Goal: Task Accomplishment & Management: Use online tool/utility

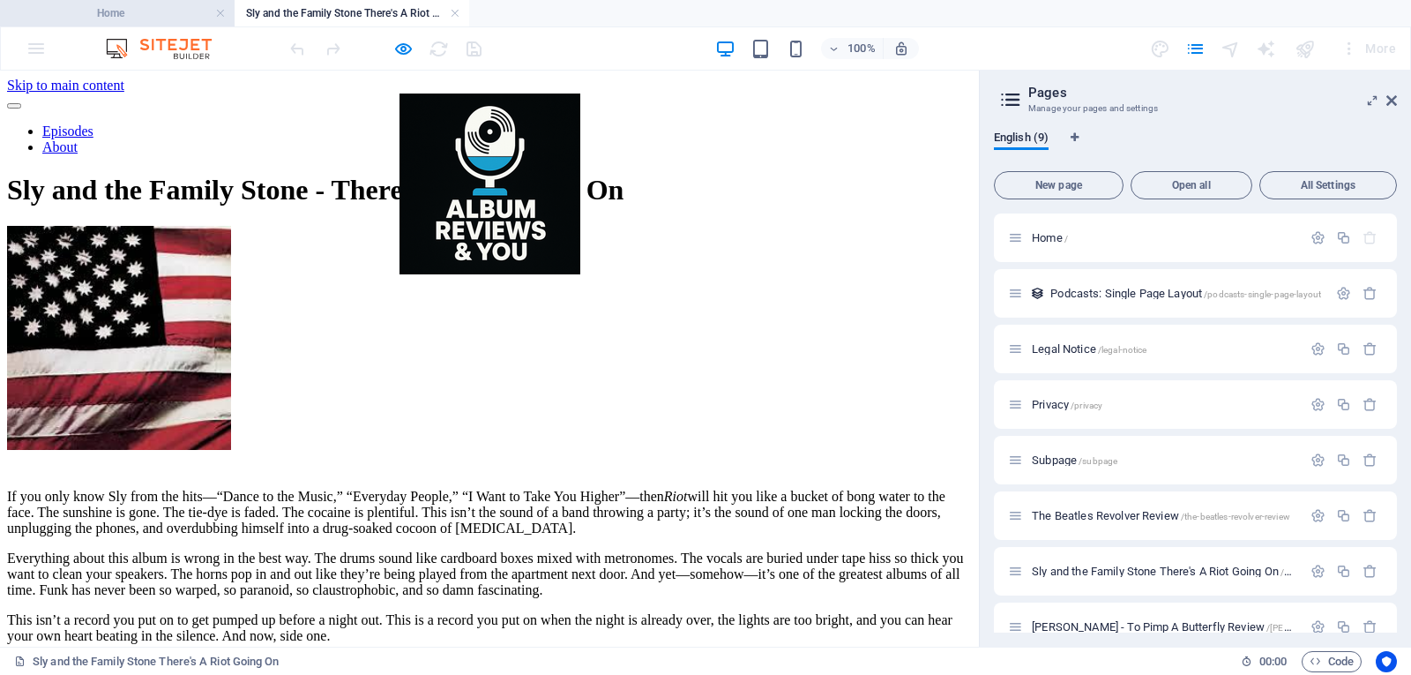
click at [153, 12] on h4 "Home" at bounding box center [117, 13] width 235 height 19
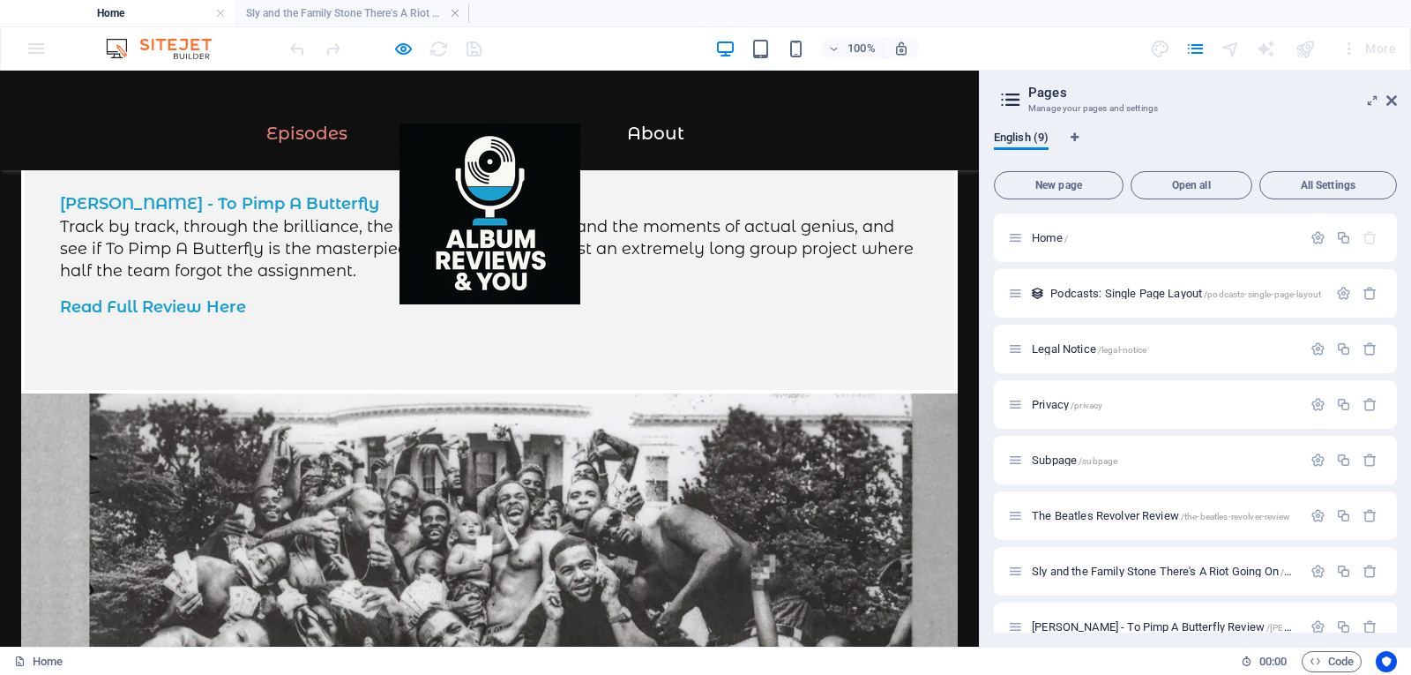
scroll to position [1438, 0]
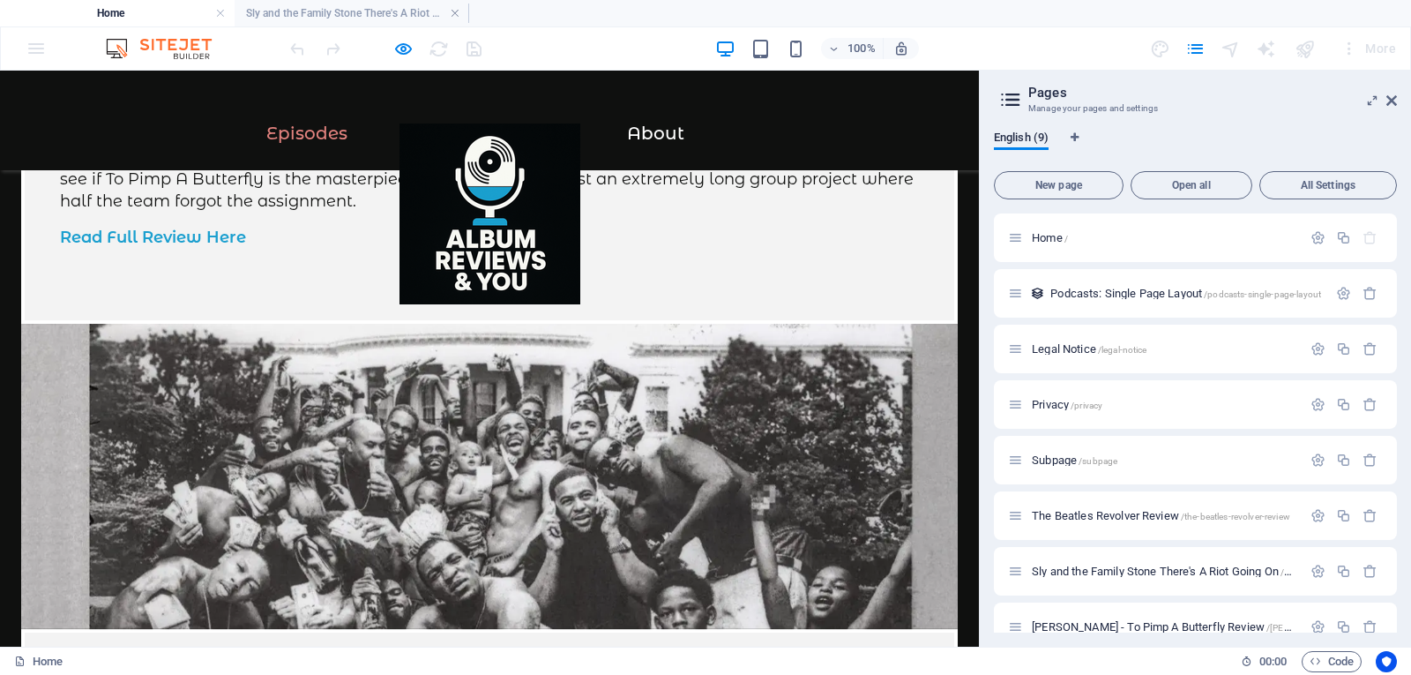
drag, startPoint x: 970, startPoint y: 314, endPoint x: 983, endPoint y: 428, distance: 114.5
click at [138, 8] on h4 "Home" at bounding box center [117, 13] width 235 height 19
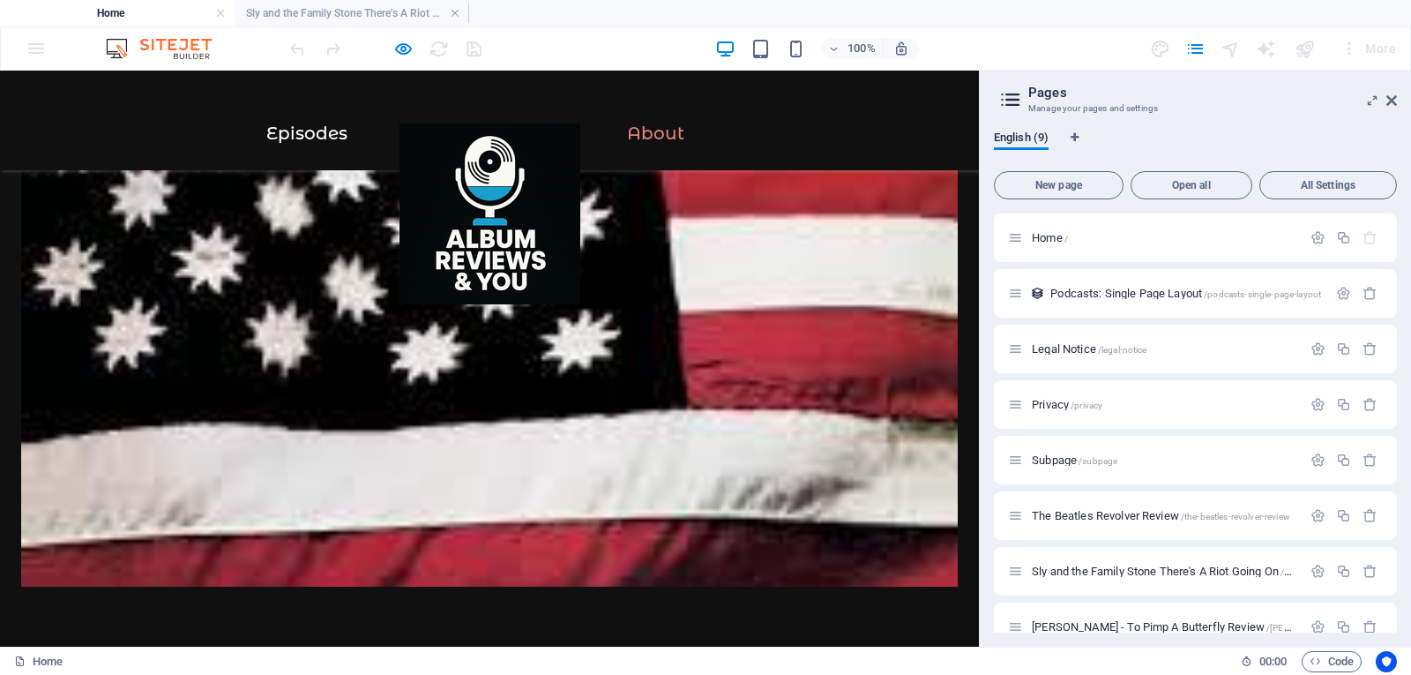
scroll to position [2174, 0]
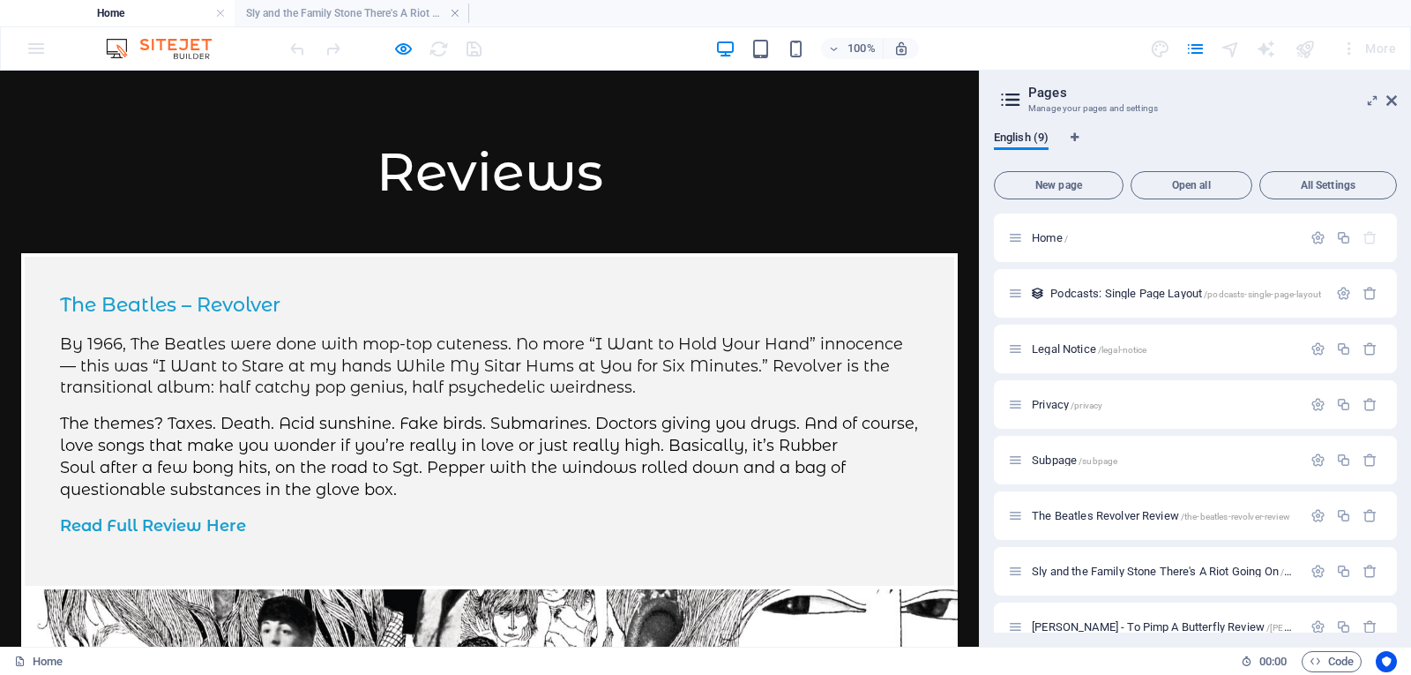
scroll to position [0, 0]
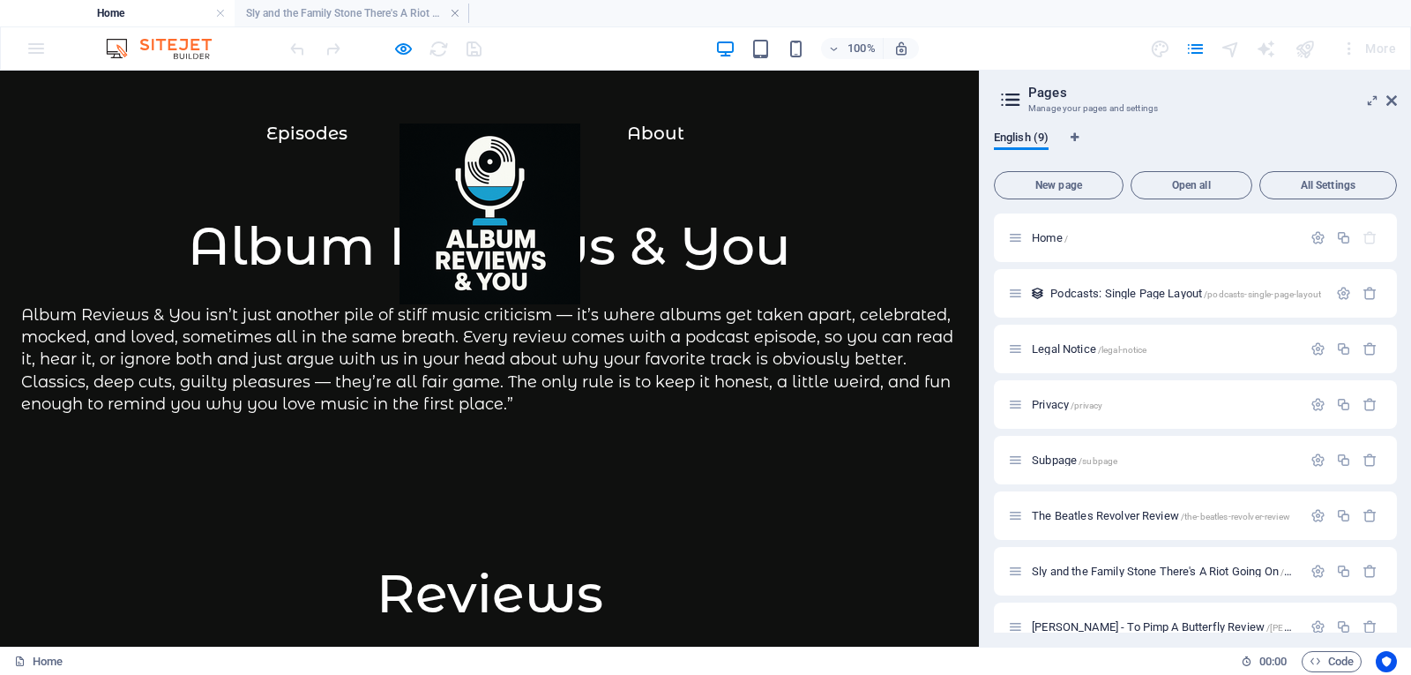
drag, startPoint x: 968, startPoint y: 458, endPoint x: 420, endPoint y: 116, distance: 646.6
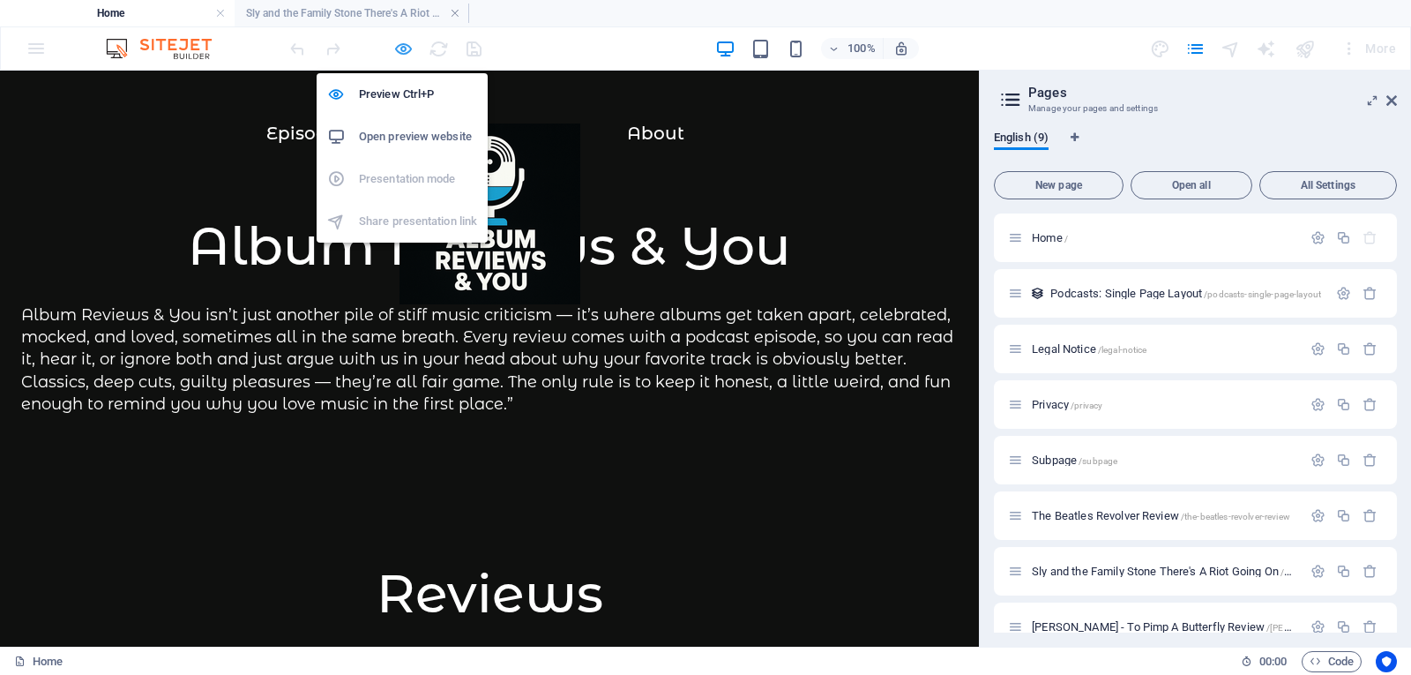
click at [400, 55] on icon "button" at bounding box center [403, 49] width 20 height 20
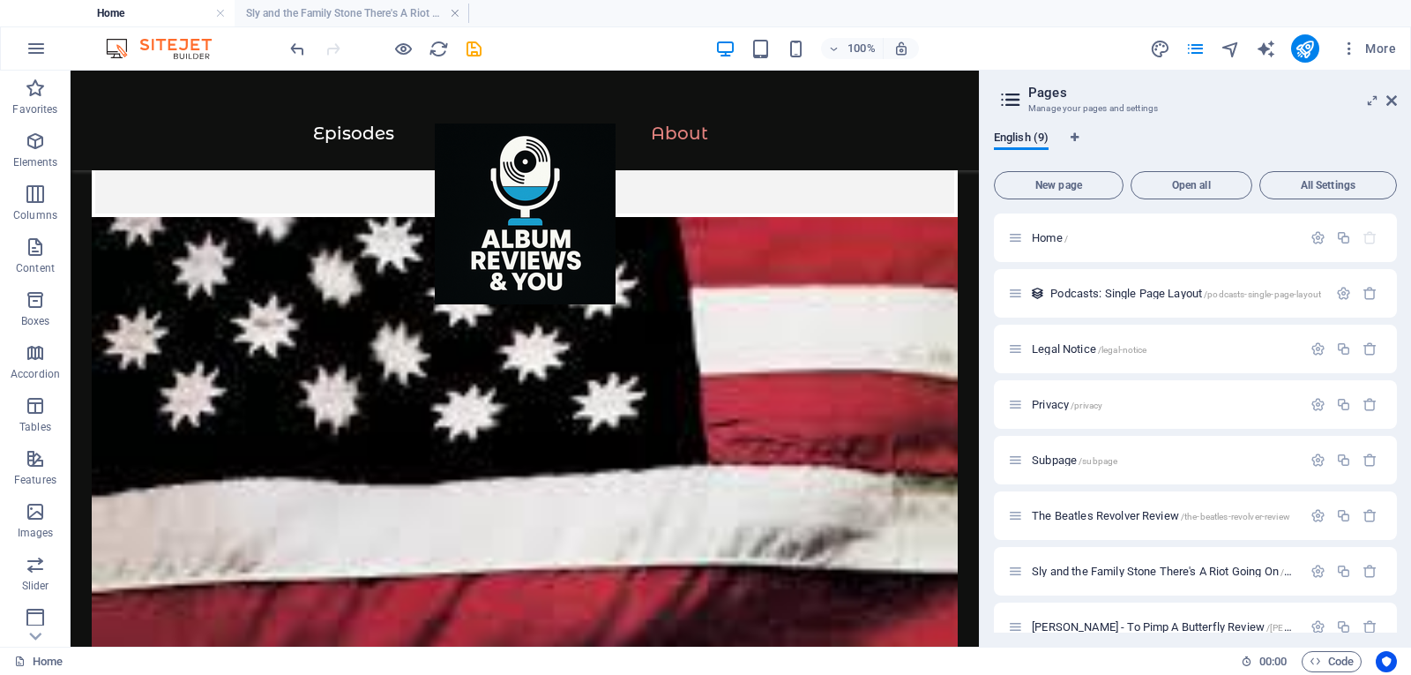
scroll to position [2260, 0]
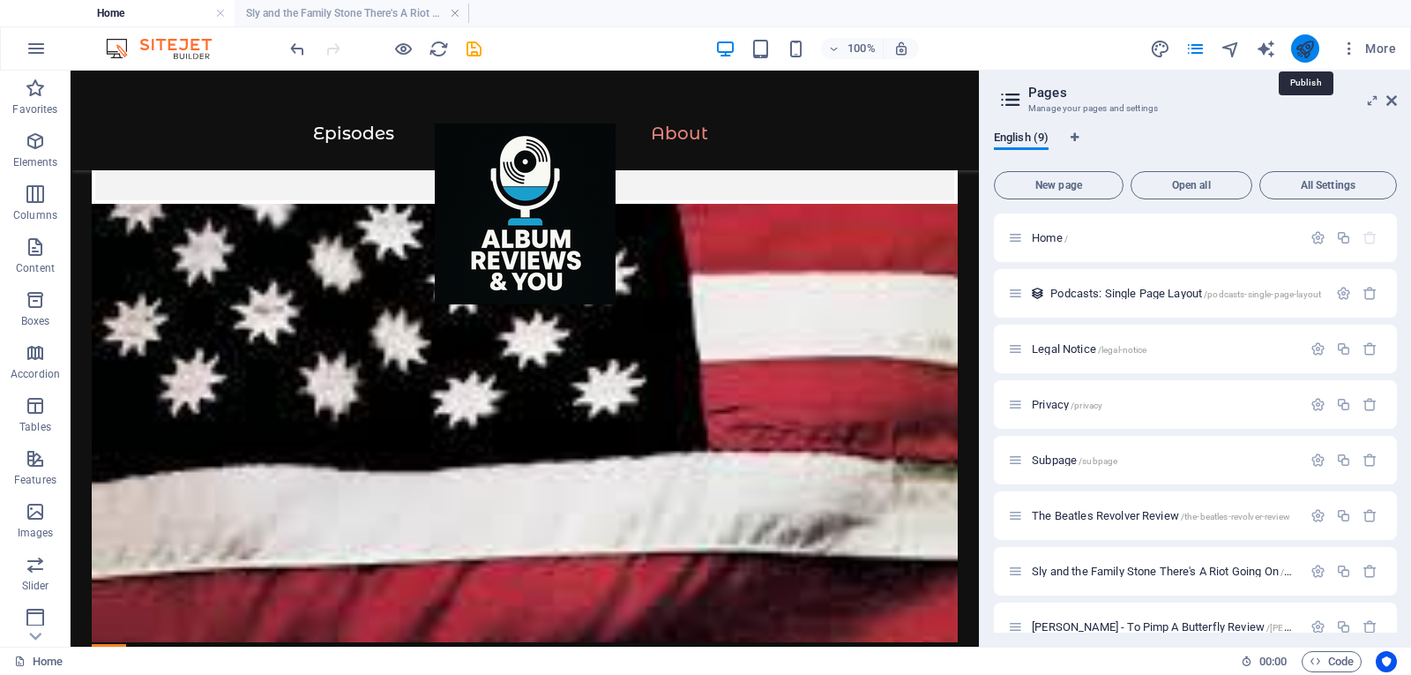
click at [1296, 49] on icon "publish" at bounding box center [1305, 49] width 20 height 20
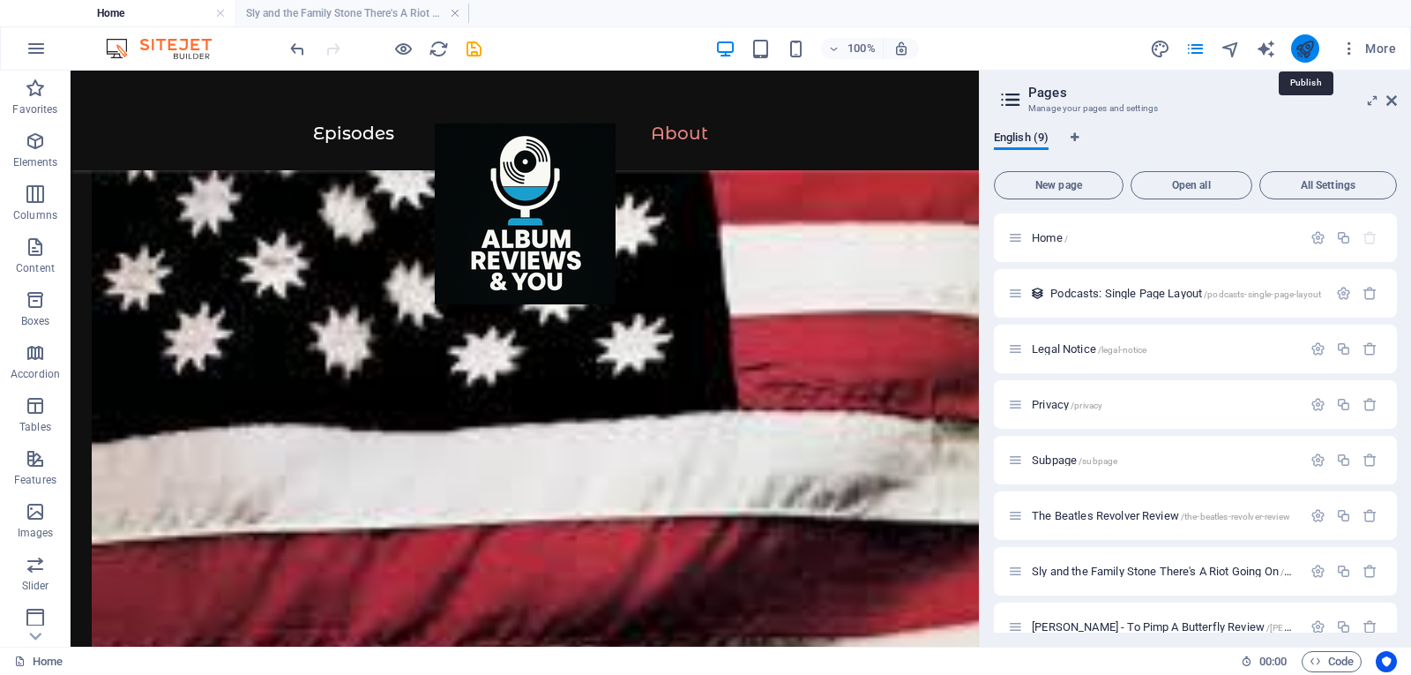
scroll to position [2060, 0]
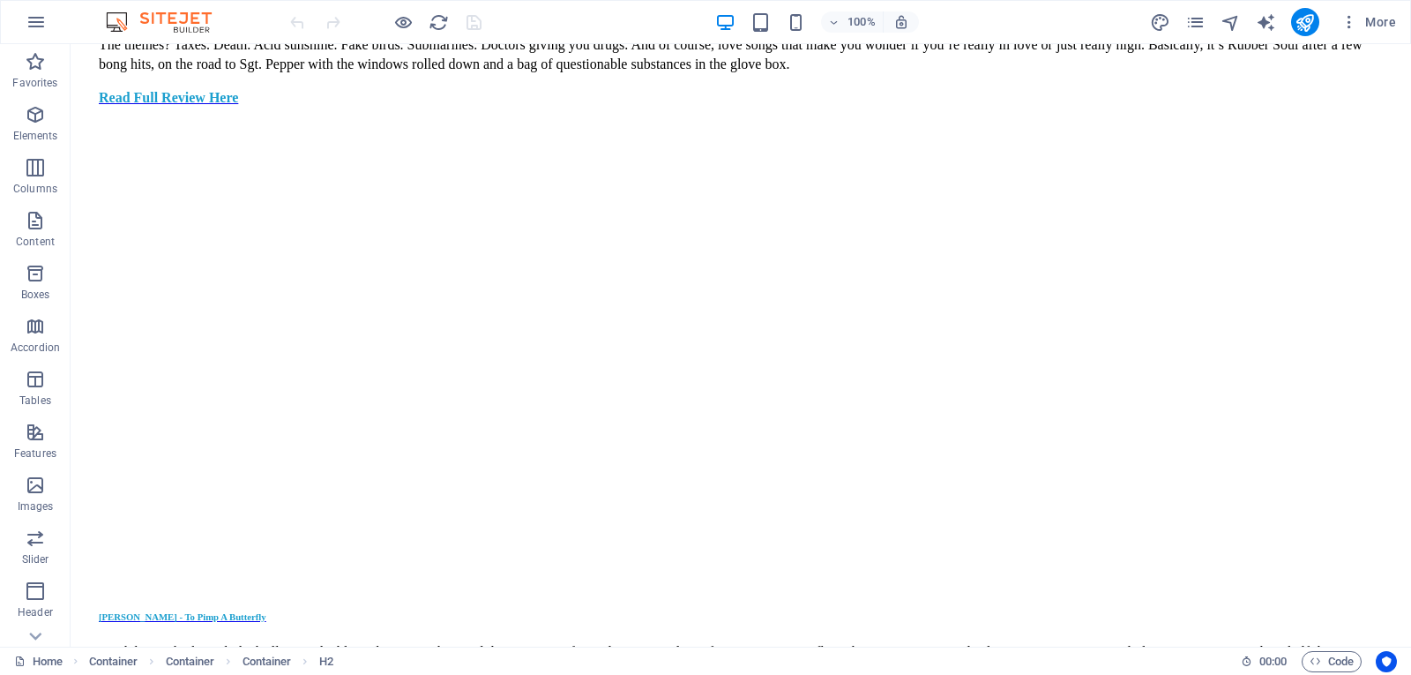
scroll to position [938, 0]
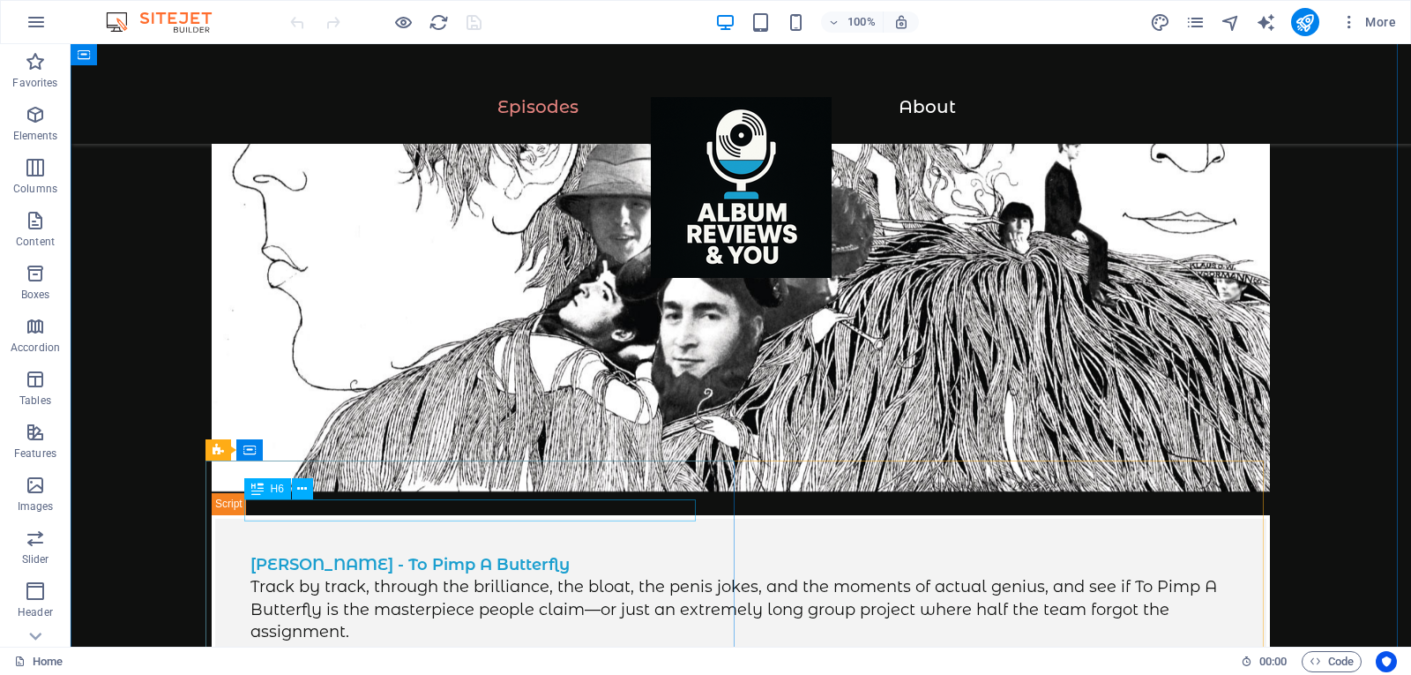
select select "6"
select select
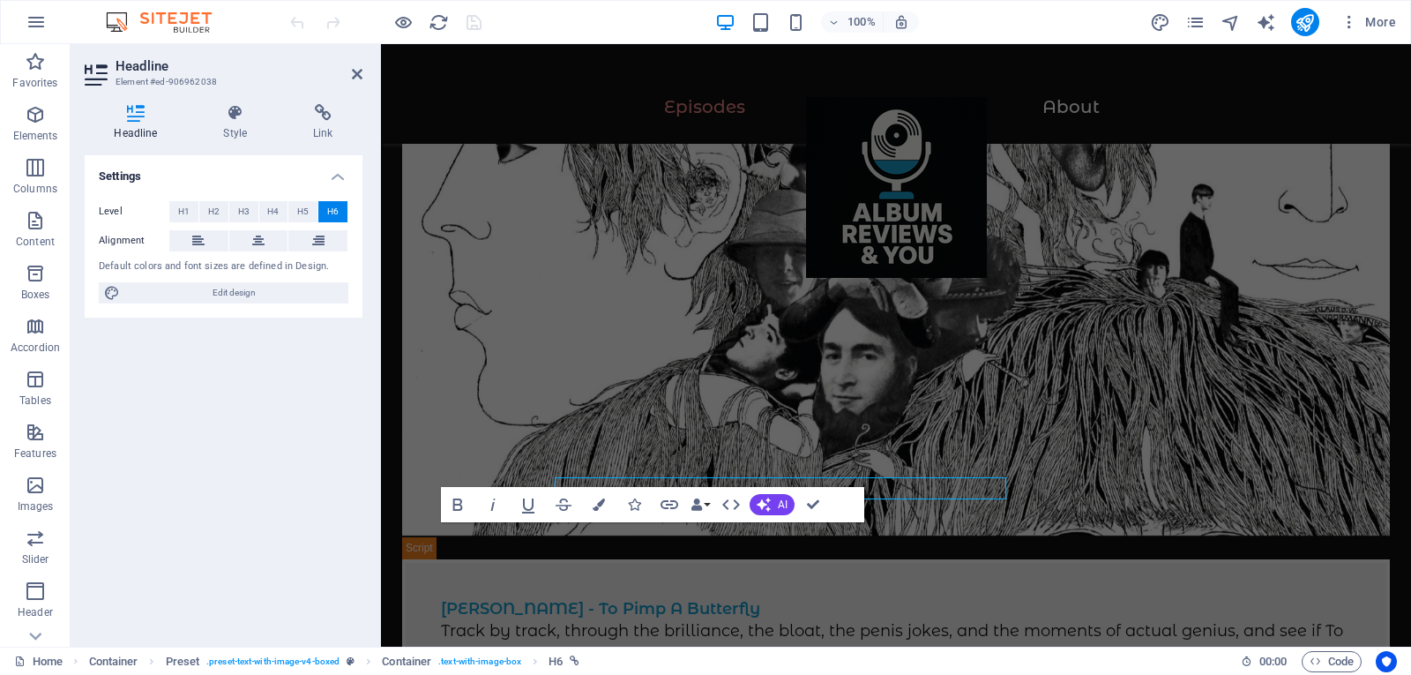
scroll to position [960, 0]
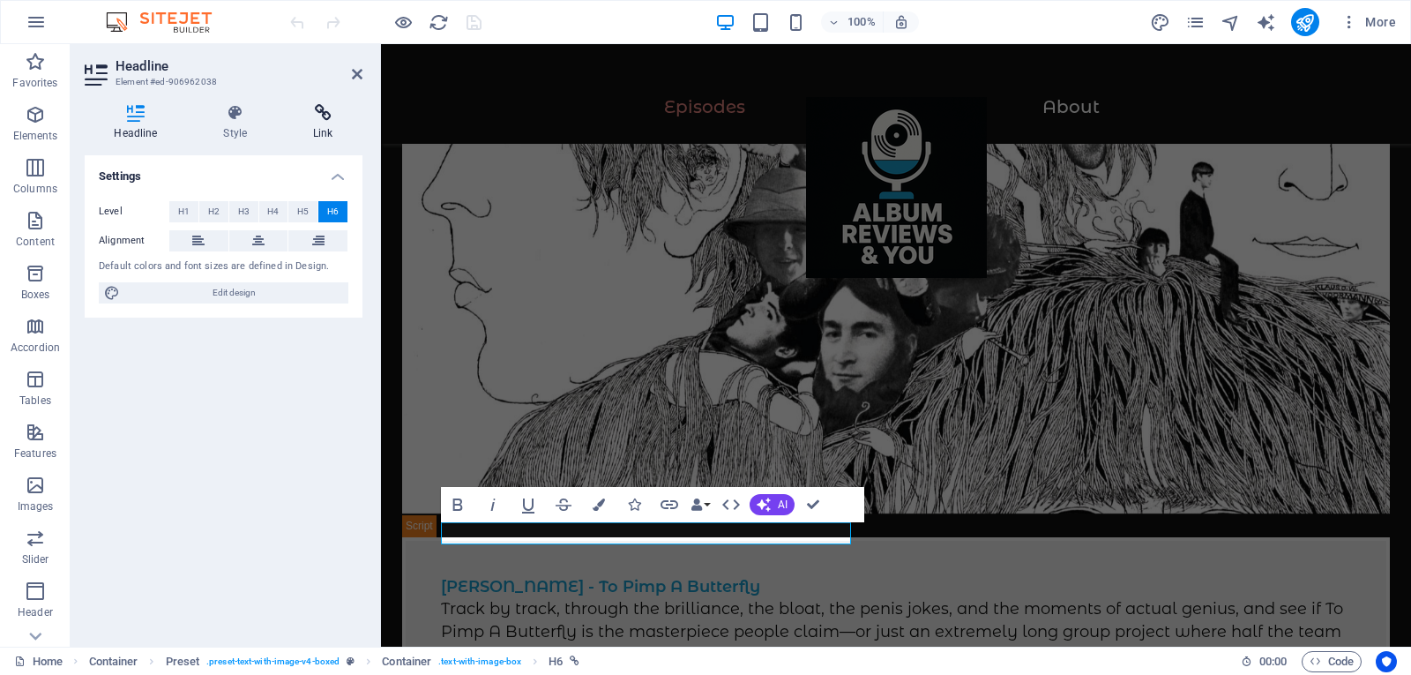
click at [299, 108] on icon at bounding box center [323, 113] width 78 height 18
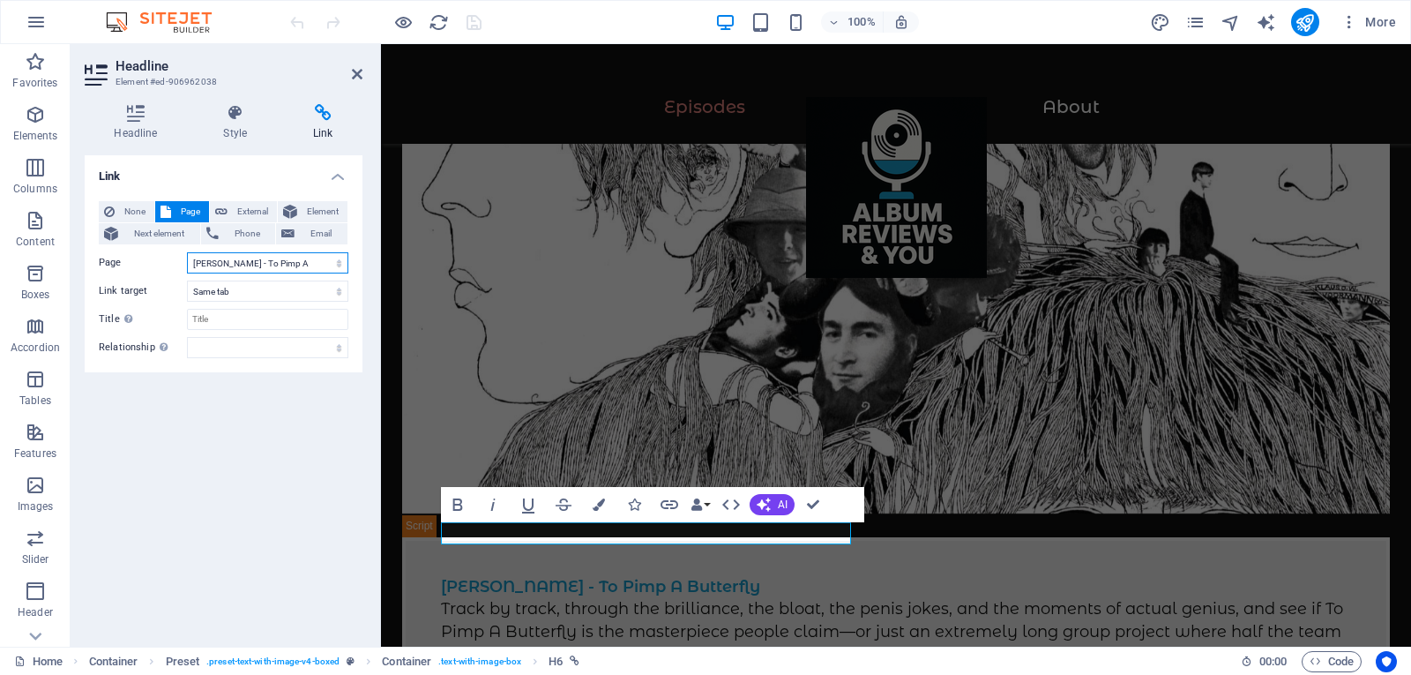
click at [339, 263] on select "Home Legal Notice Privacy Subpage The Beatles Revolver Review Sly and the Famil…" at bounding box center [267, 262] width 161 height 21
select select "5"
click at [187, 252] on select "Home Legal Notice Privacy Subpage The Beatles Revolver Review Sly and the Famil…" at bounding box center [267, 262] width 161 height 21
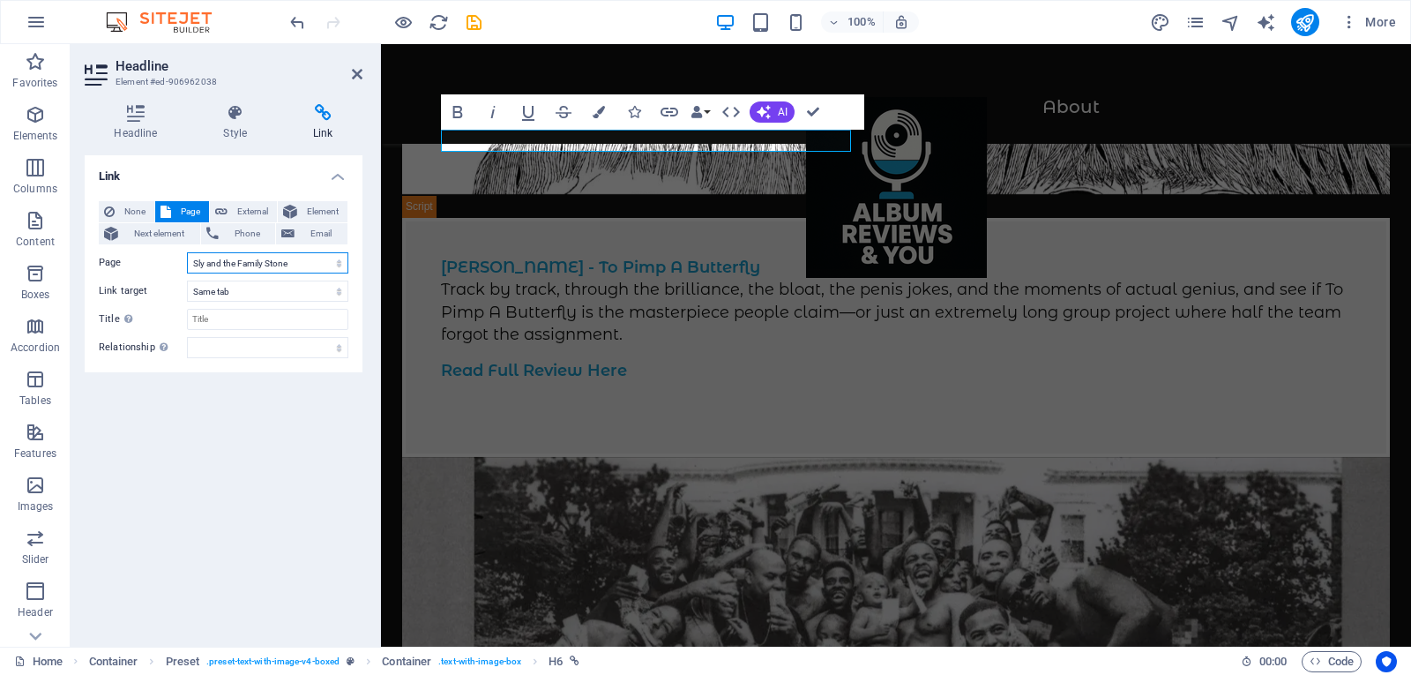
scroll to position [1352, 0]
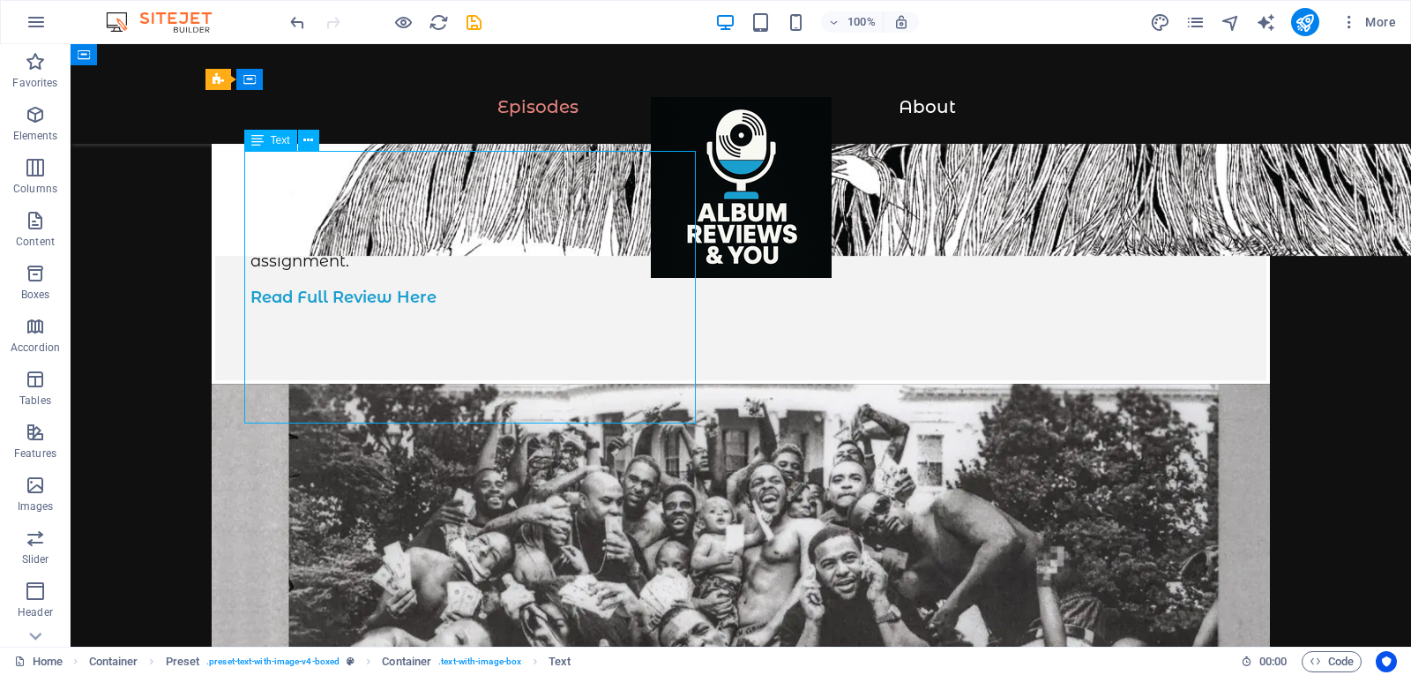
scroll to position [1352, 0]
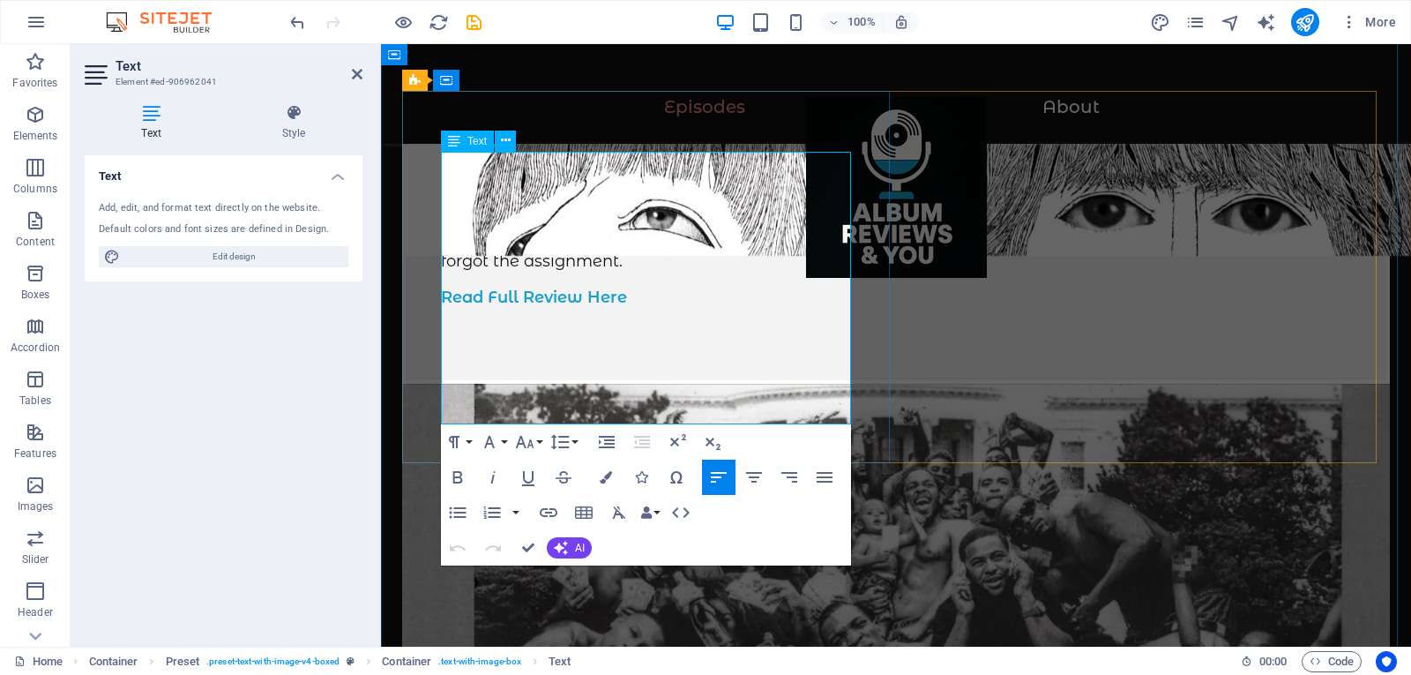
click at [552, 505] on icon "button" at bounding box center [548, 512] width 21 height 21
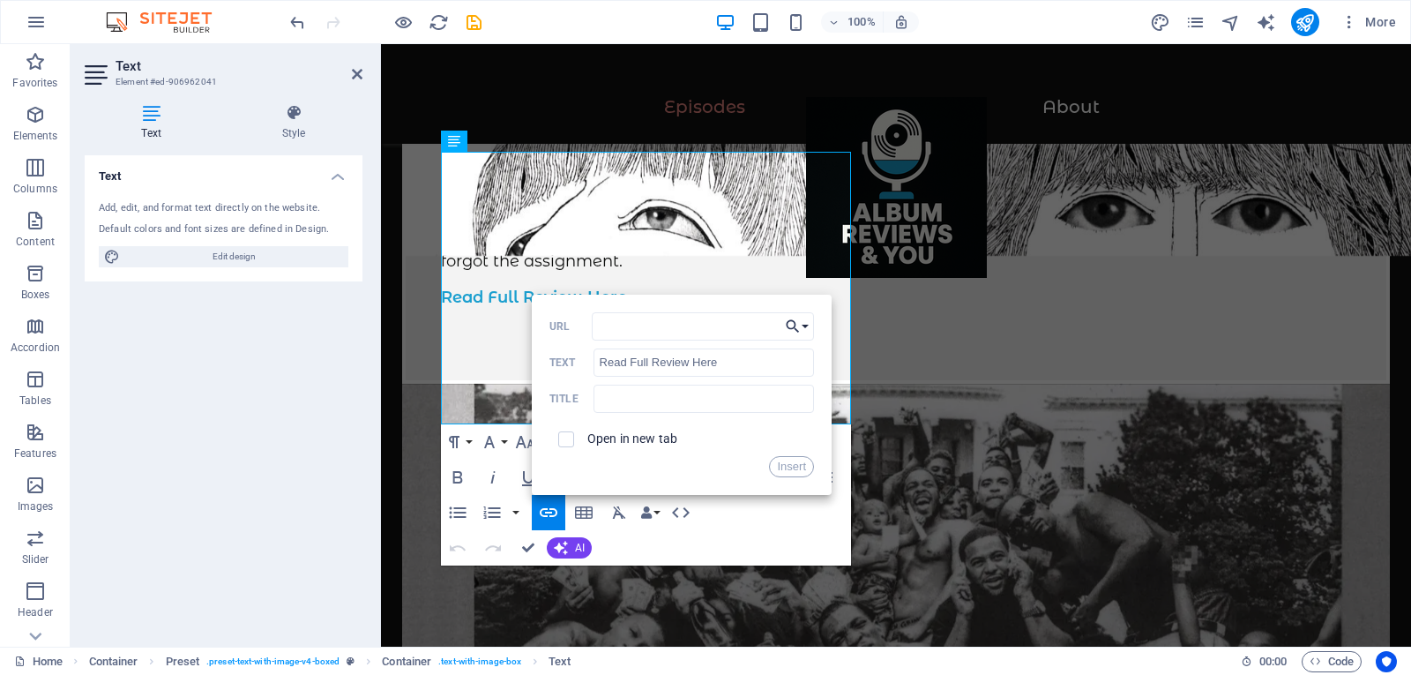
click at [803, 327] on button "Choose Link" at bounding box center [798, 326] width 34 height 28
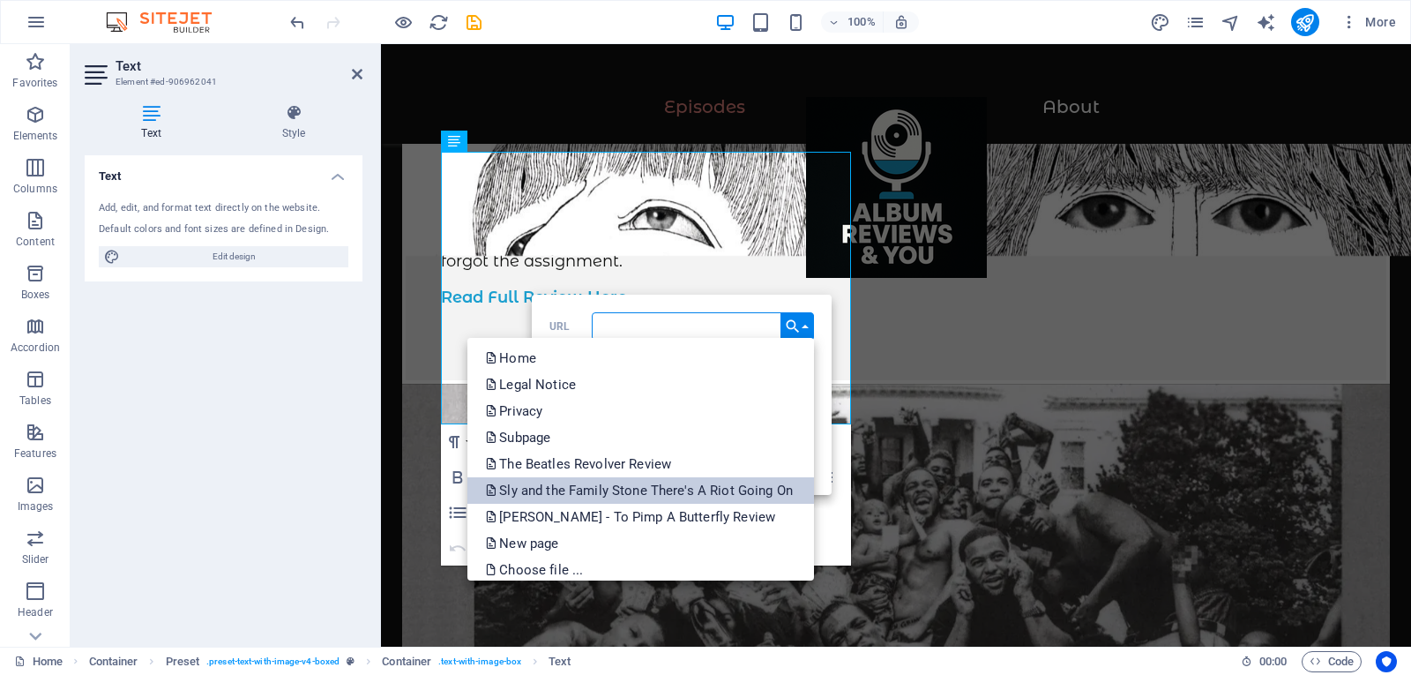
click at [716, 492] on p "Sly and the Family Stone There's A Riot Going On" at bounding box center [640, 490] width 311 height 26
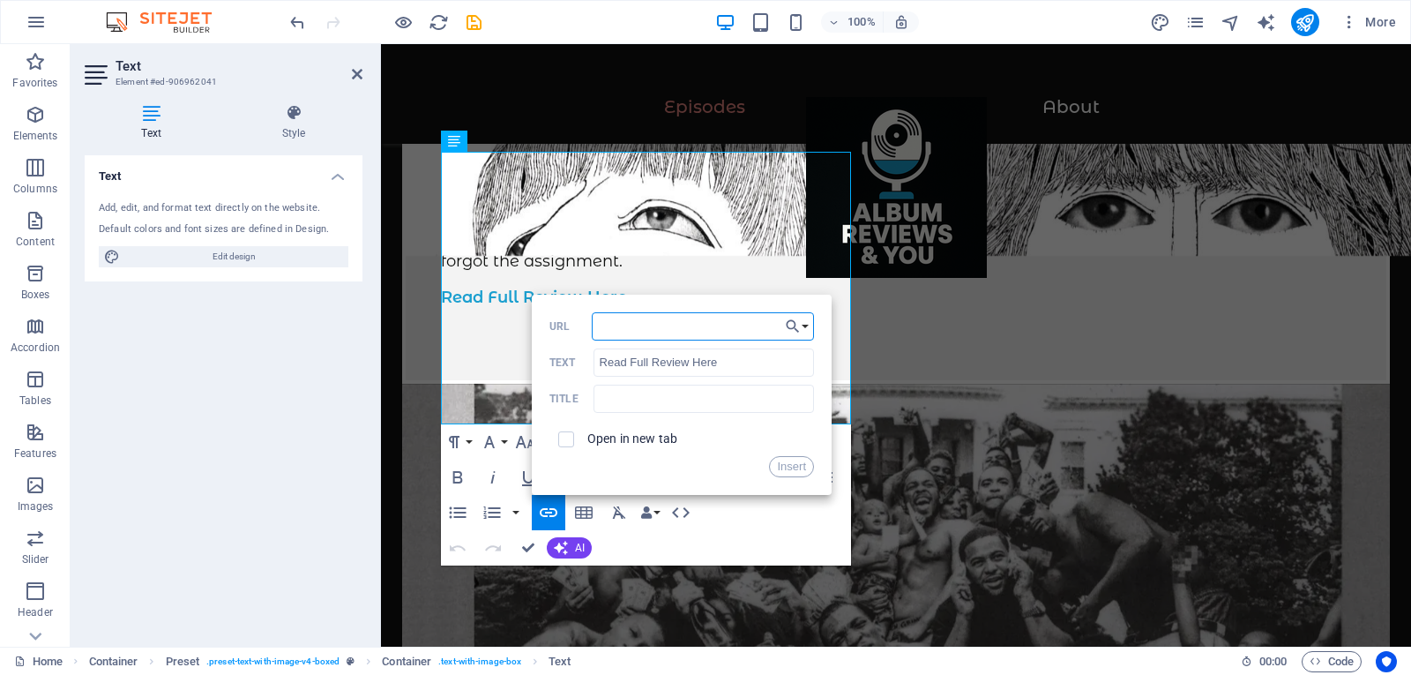
scroll to position [0, 65]
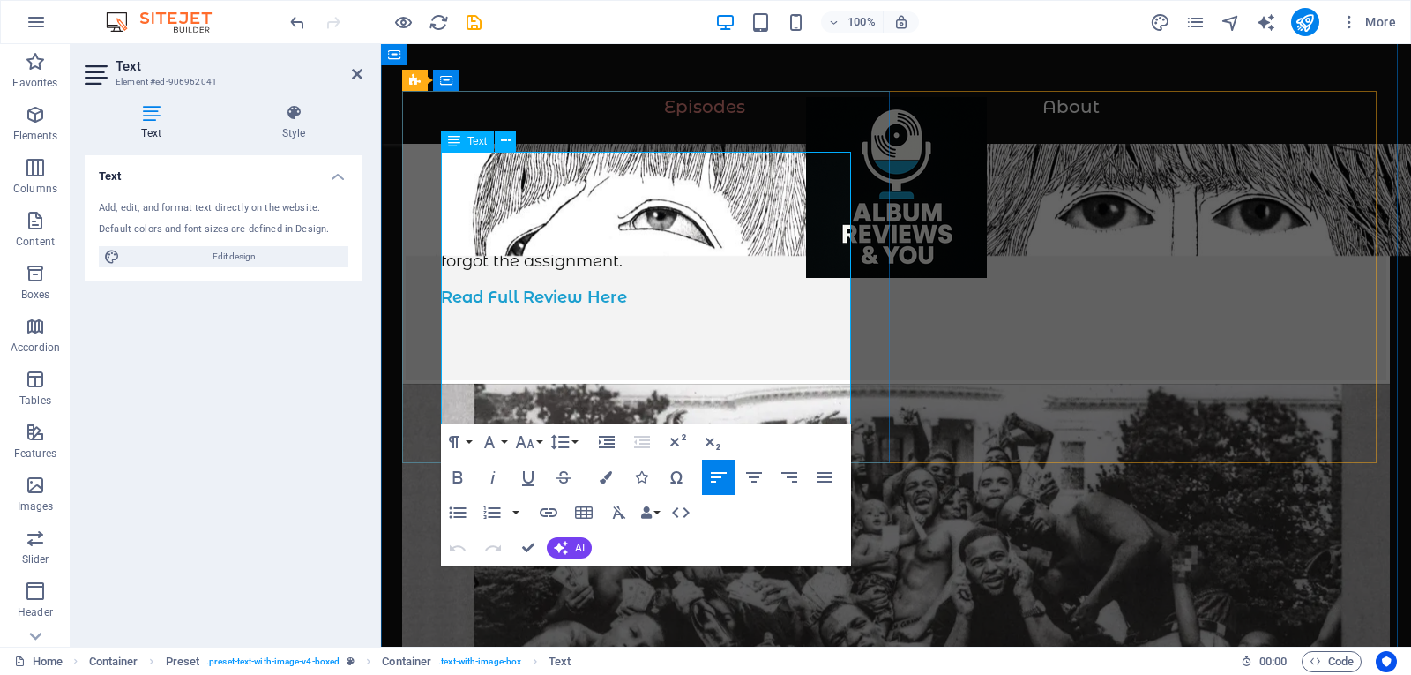
scroll to position [0, 0]
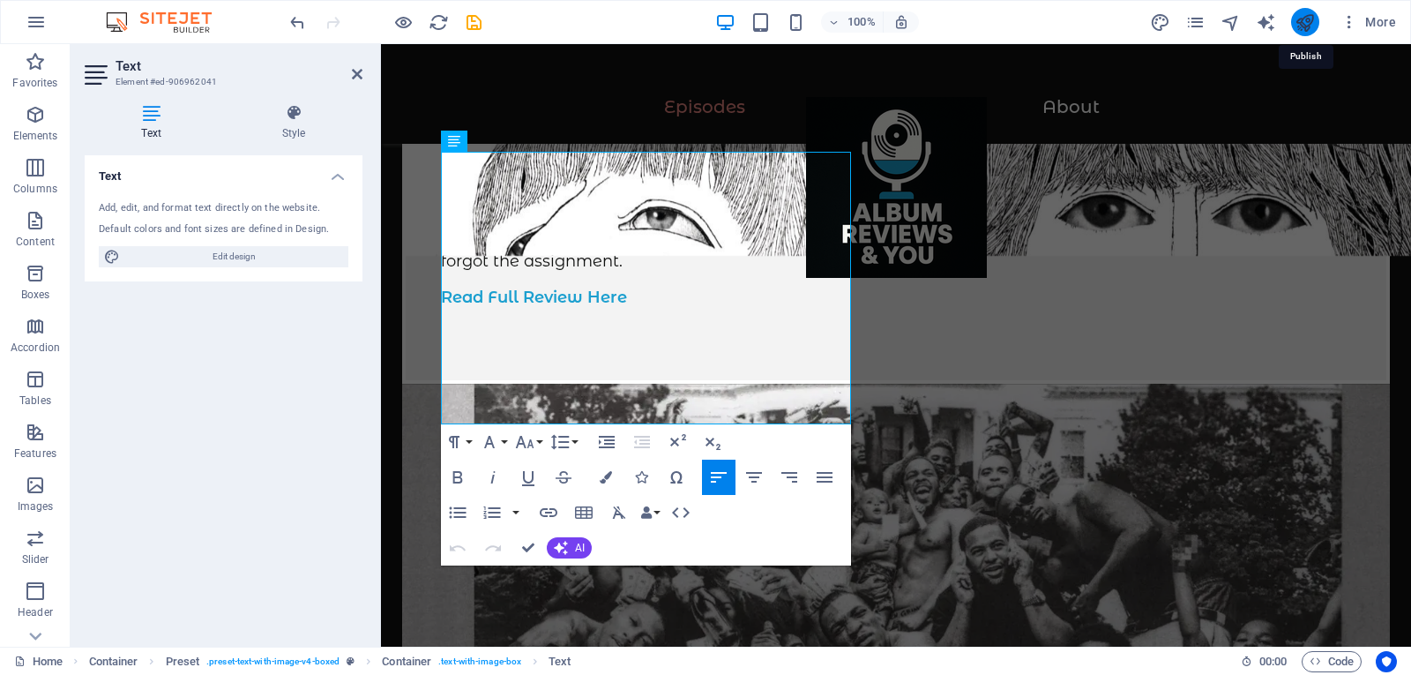
scroll to position [1308, 0]
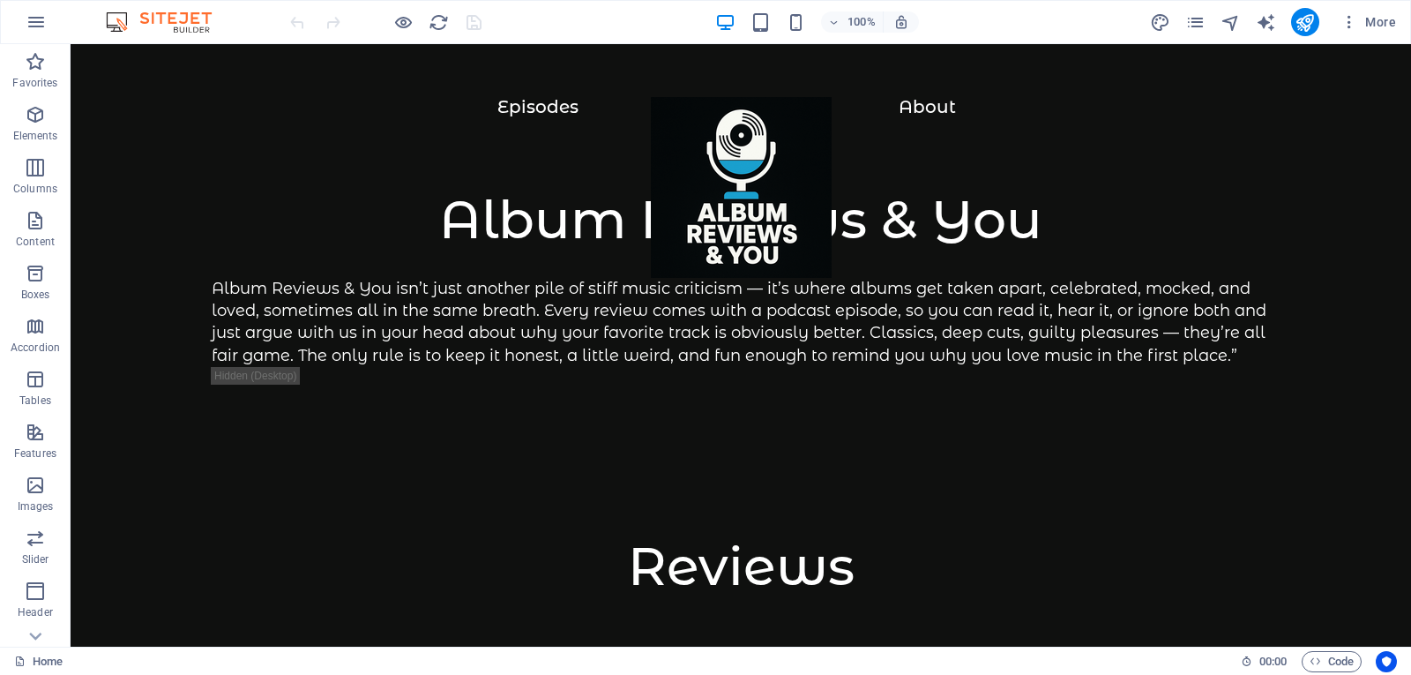
drag, startPoint x: 1408, startPoint y: 87, endPoint x: 1481, endPoint y: 49, distance: 82.9
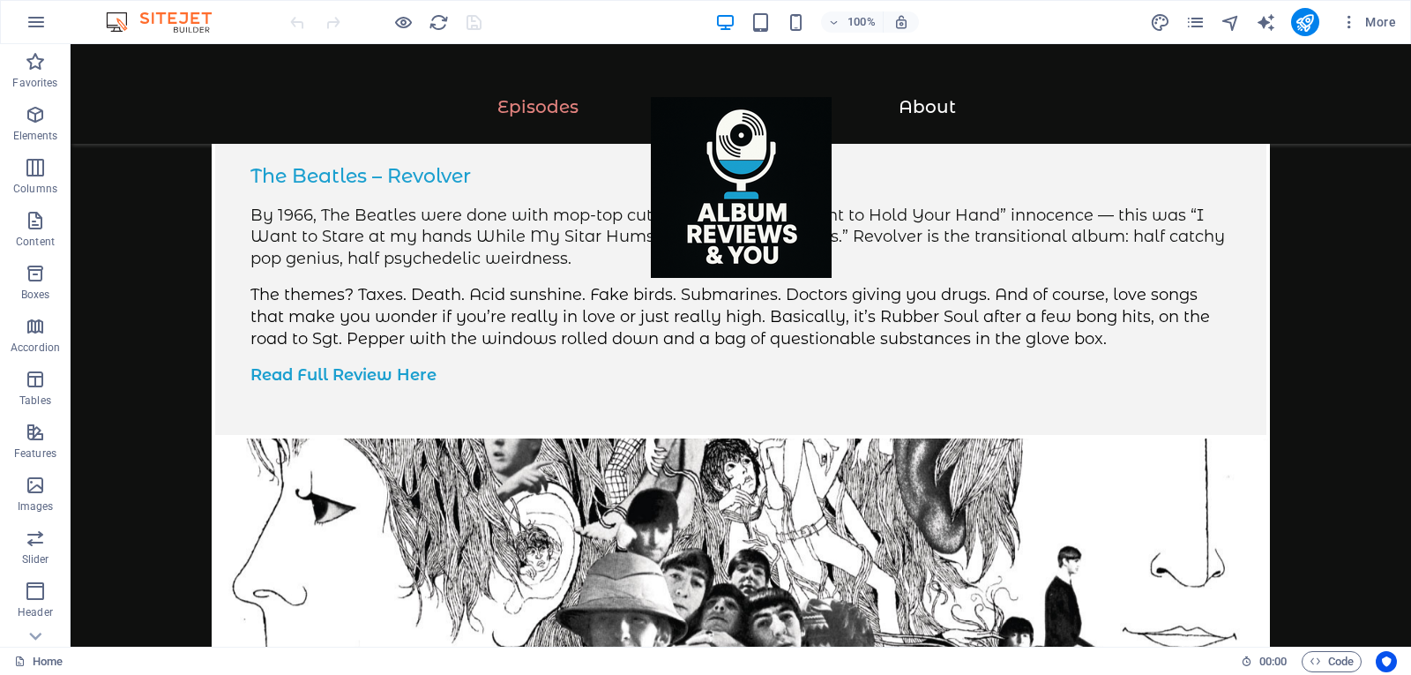
scroll to position [427, 0]
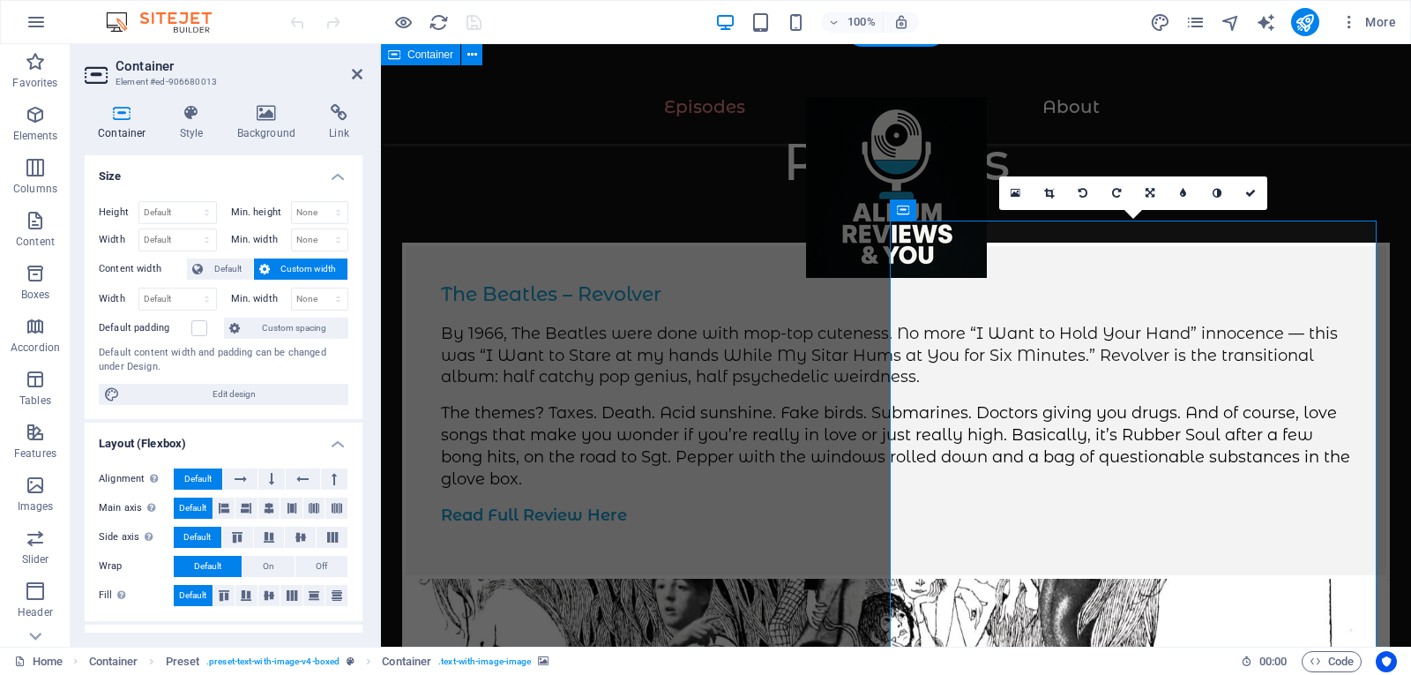
scroll to position [449, 0]
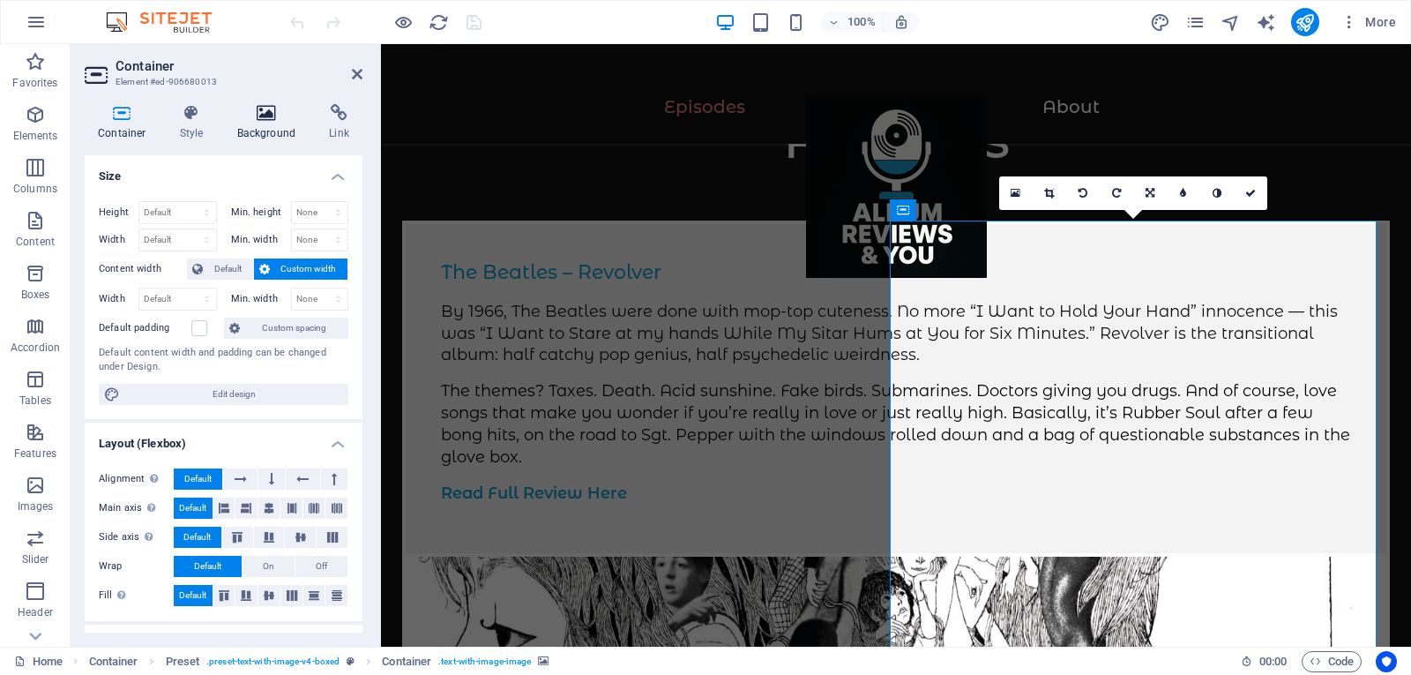
click at [281, 125] on h4 "Background" at bounding box center [270, 122] width 93 height 37
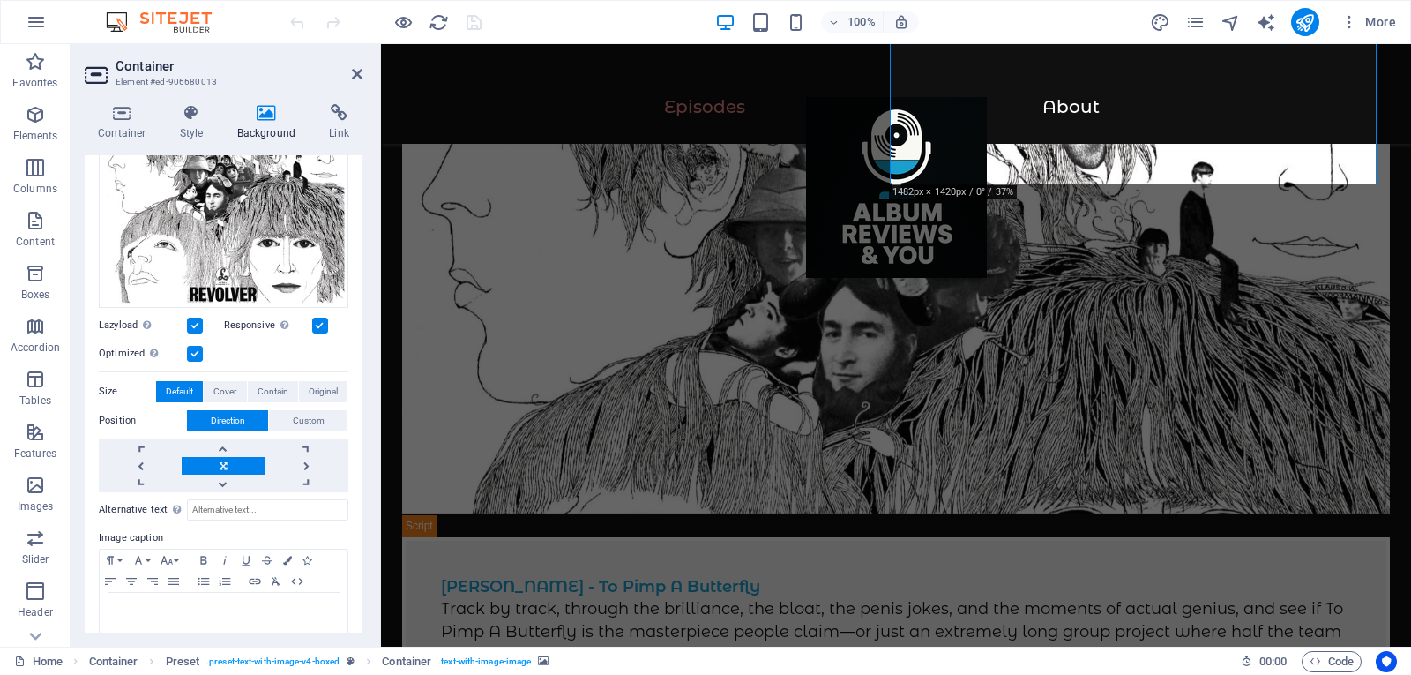
scroll to position [953, 0]
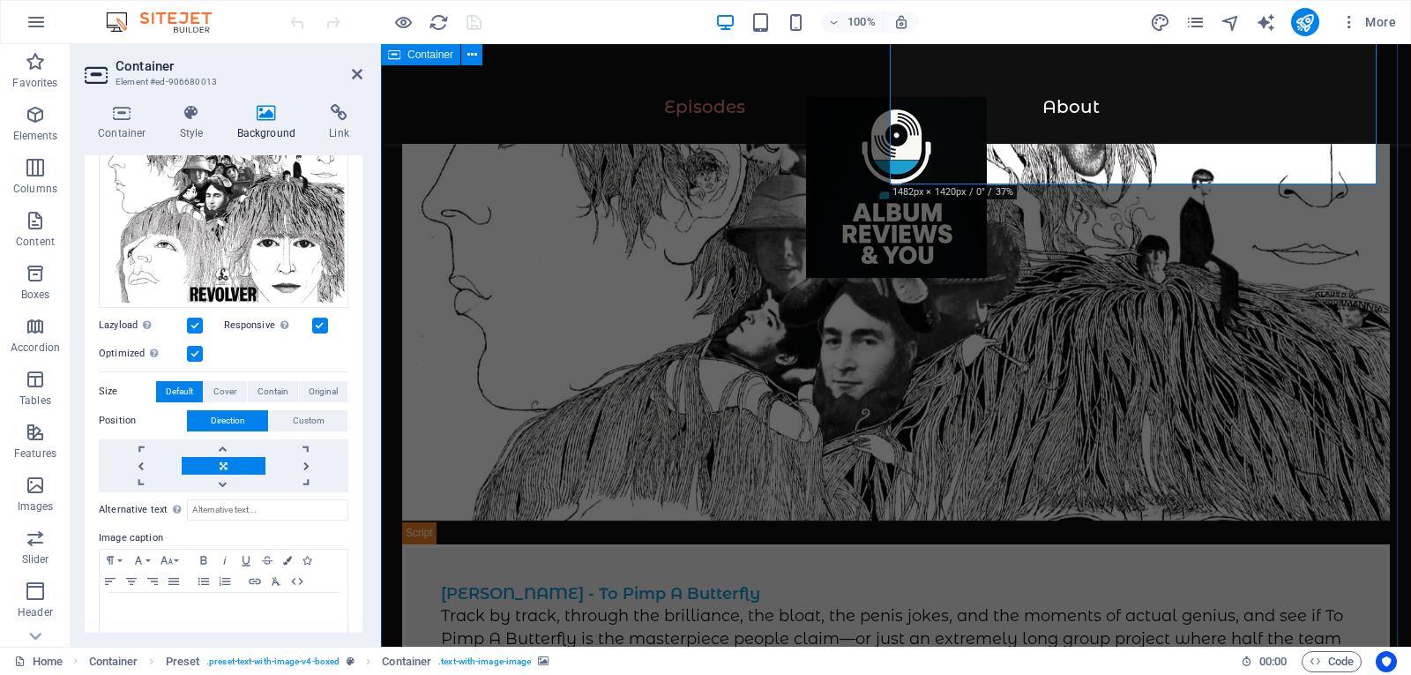
click at [1190, 406] on figure at bounding box center [1277, 389] width 1030 height 602
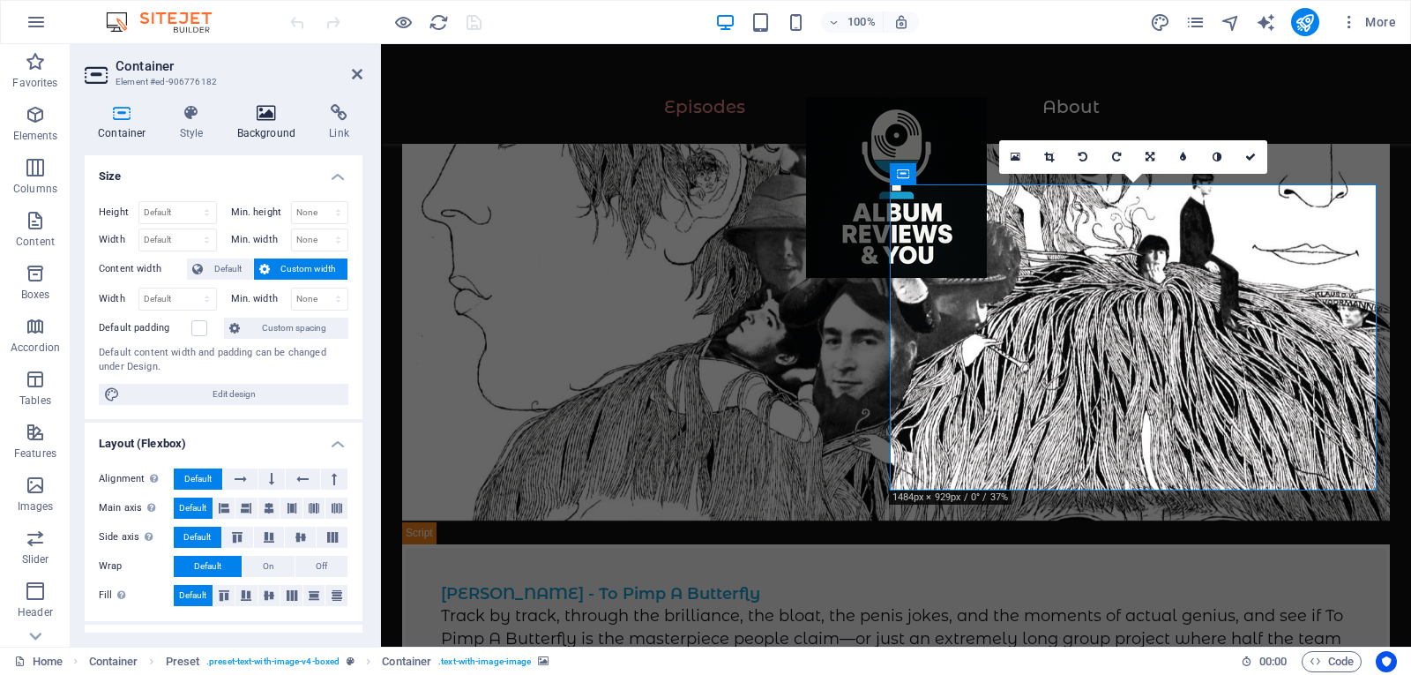
click at [266, 113] on icon at bounding box center [267, 113] width 86 height 18
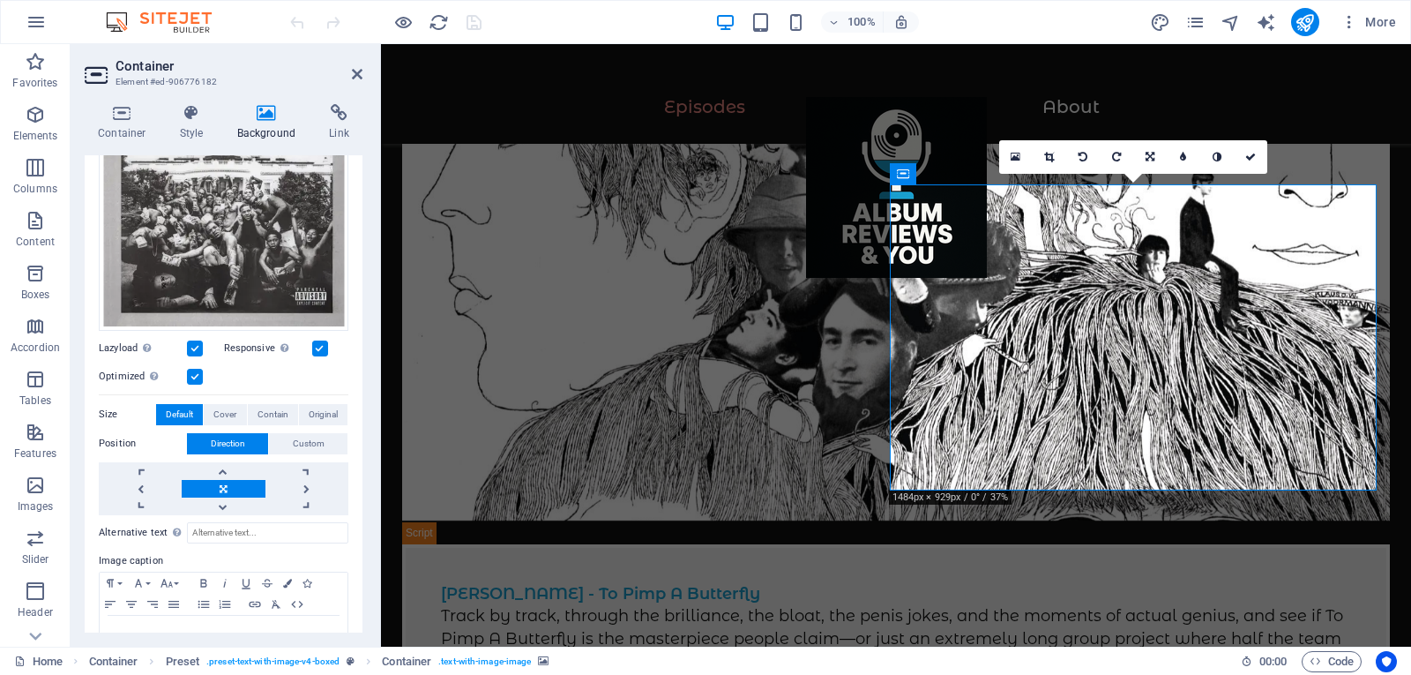
scroll to position [231, 0]
click at [217, 407] on span "Cover" at bounding box center [224, 413] width 23 height 21
click at [319, 407] on span "Original" at bounding box center [323, 413] width 29 height 21
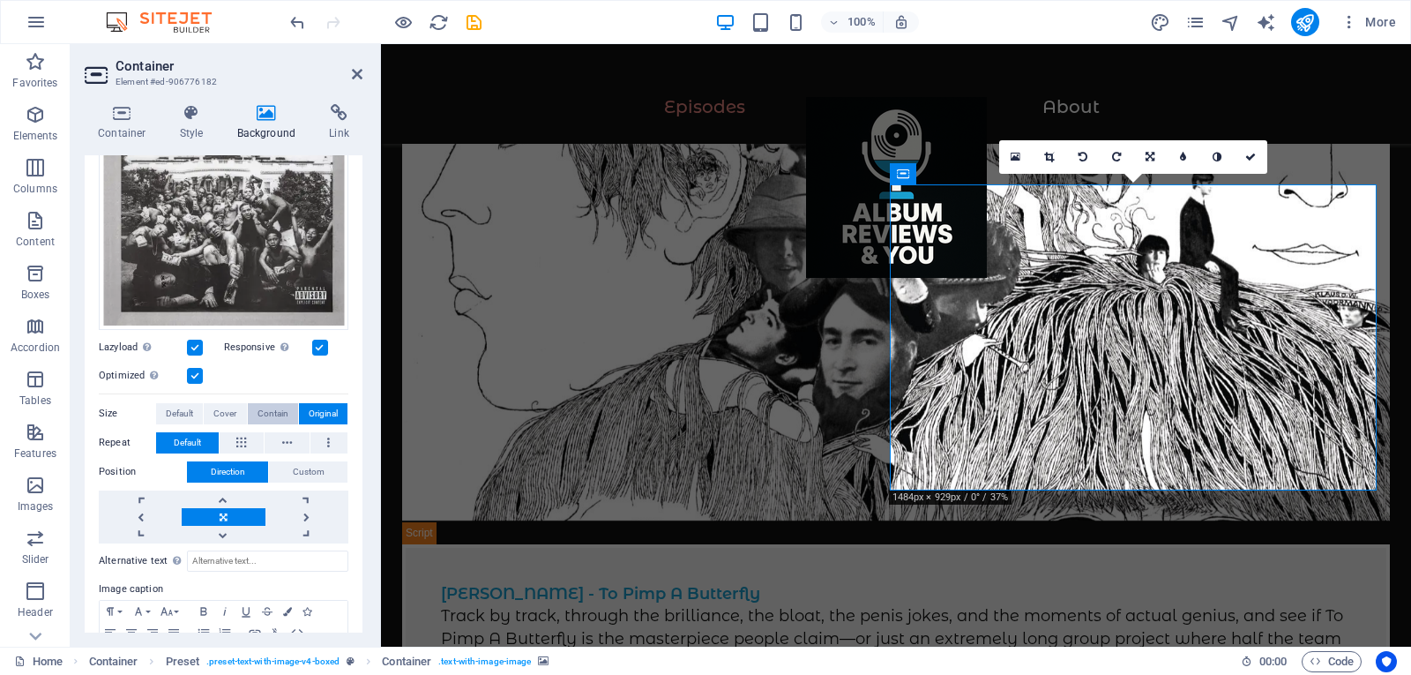
click at [272, 416] on span "Contain" at bounding box center [273, 413] width 31 height 21
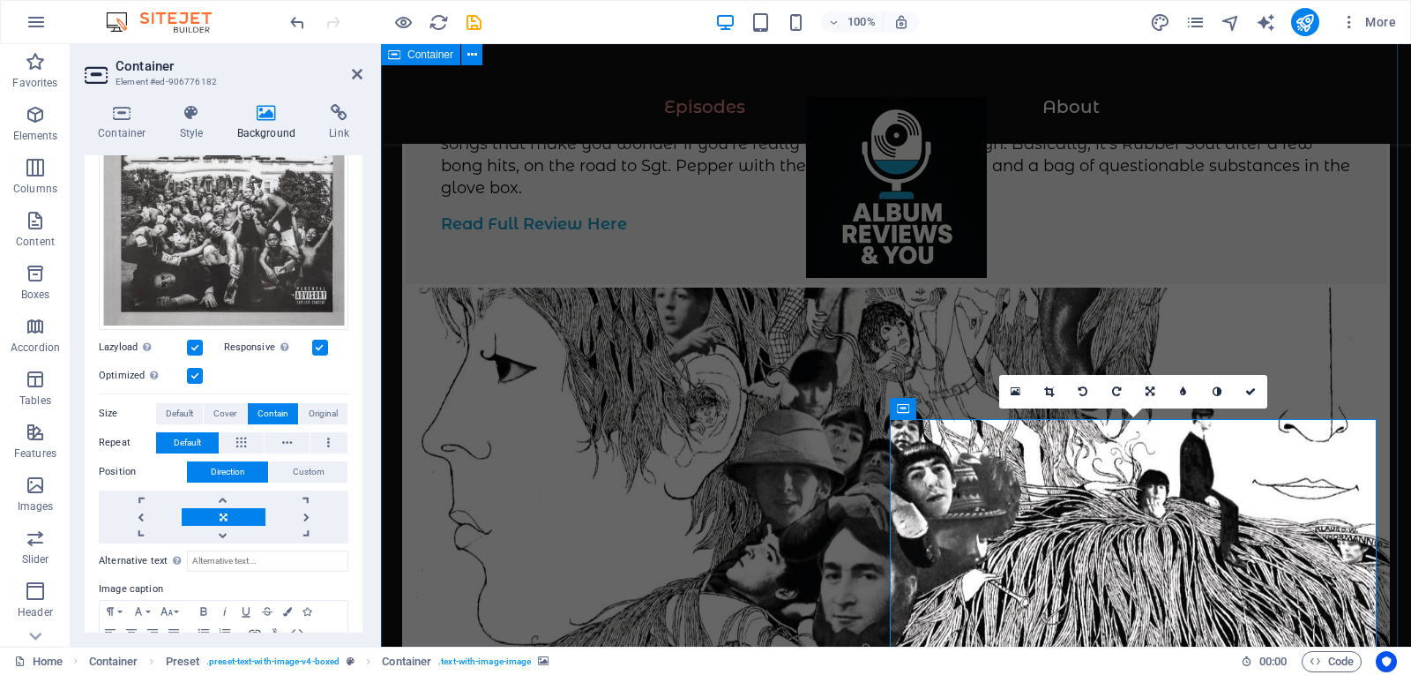
click at [1301, 288] on figure at bounding box center [896, 521] width 988 height 467
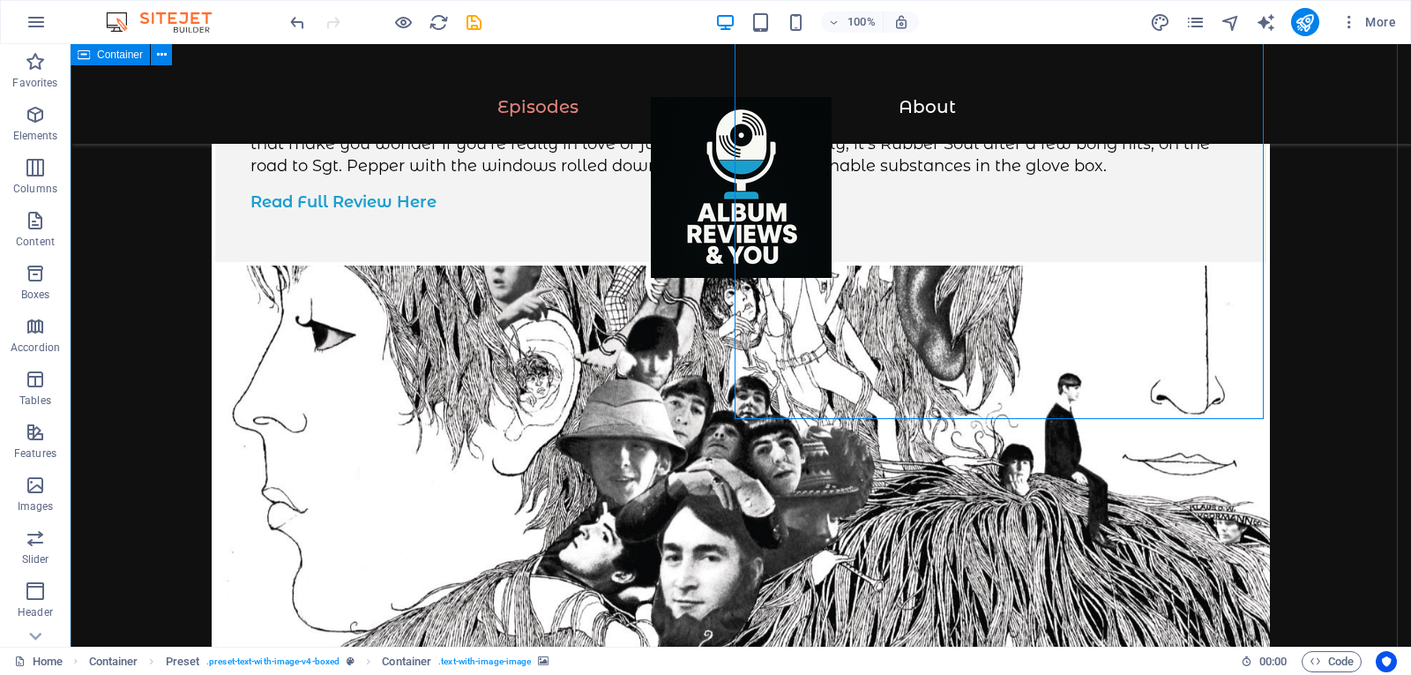
click at [1177, 313] on figure at bounding box center [741, 498] width 1058 height 467
click at [1176, 314] on figure at bounding box center [741, 498] width 1058 height 467
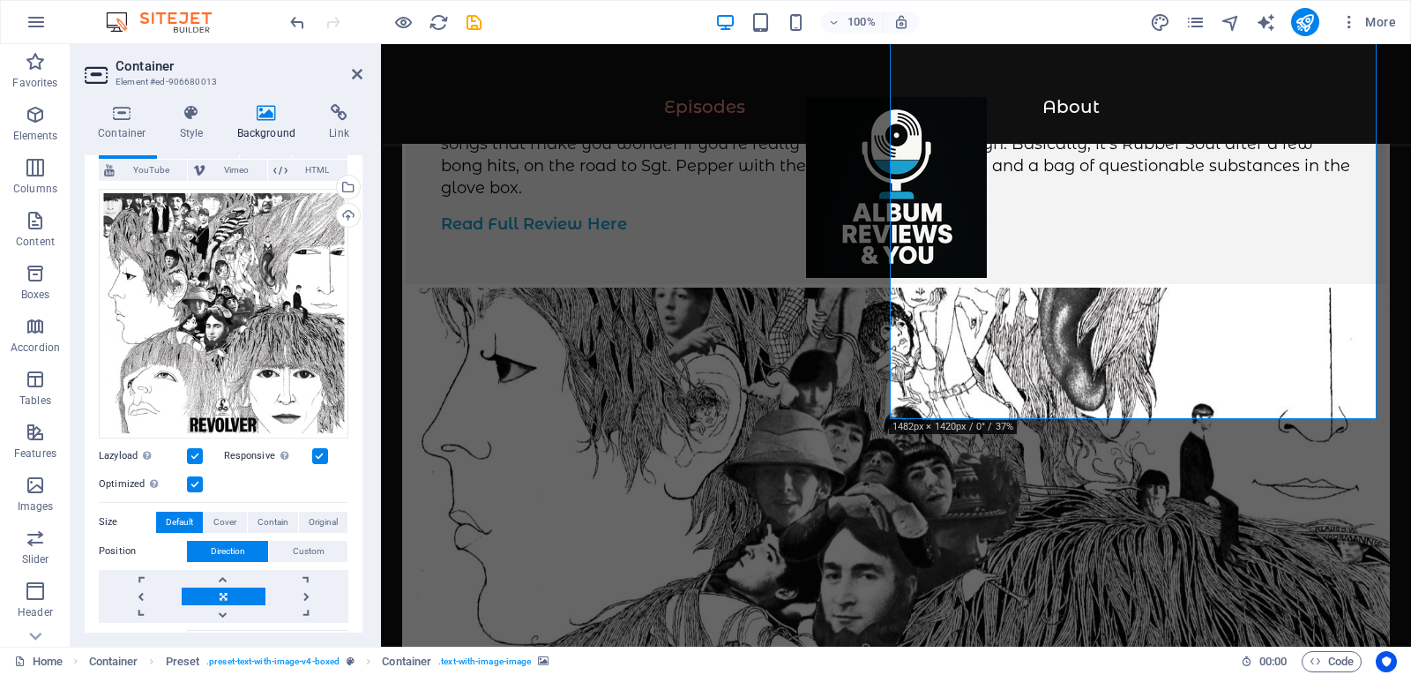
scroll to position [128, 0]
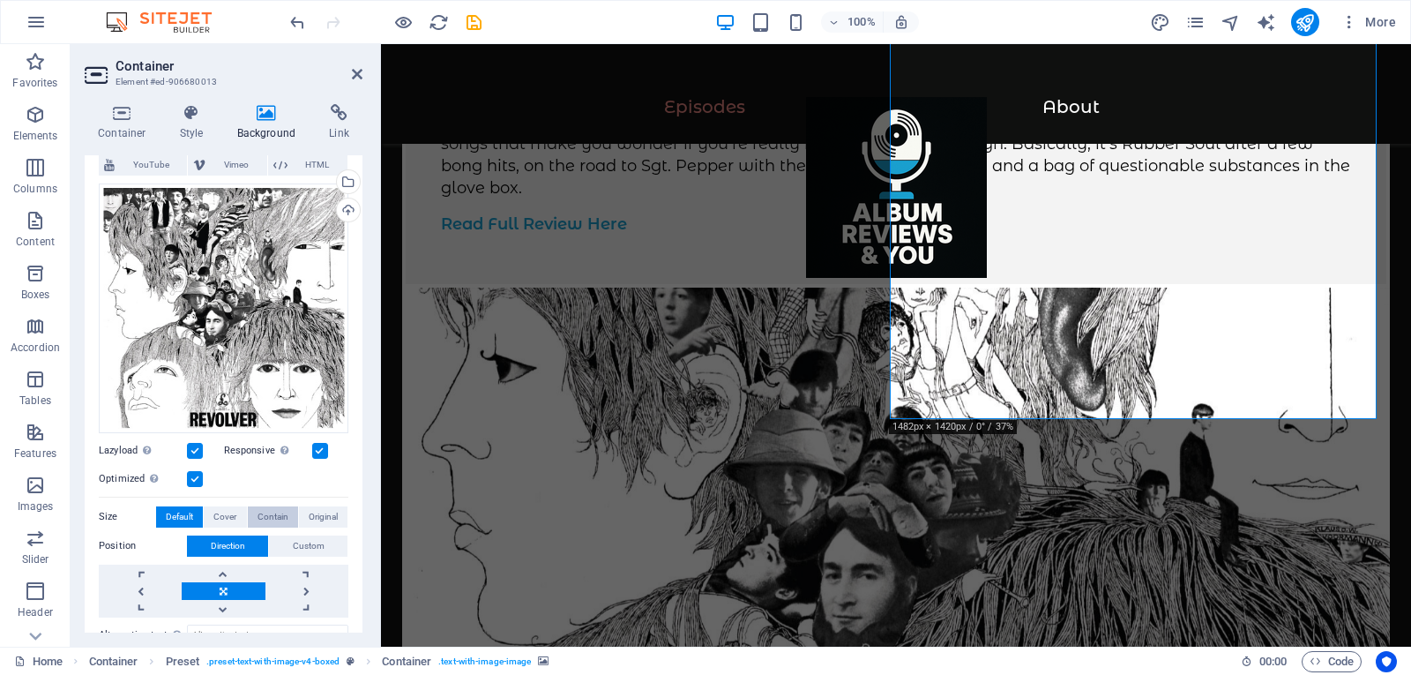
click at [270, 511] on span "Contain" at bounding box center [273, 516] width 31 height 21
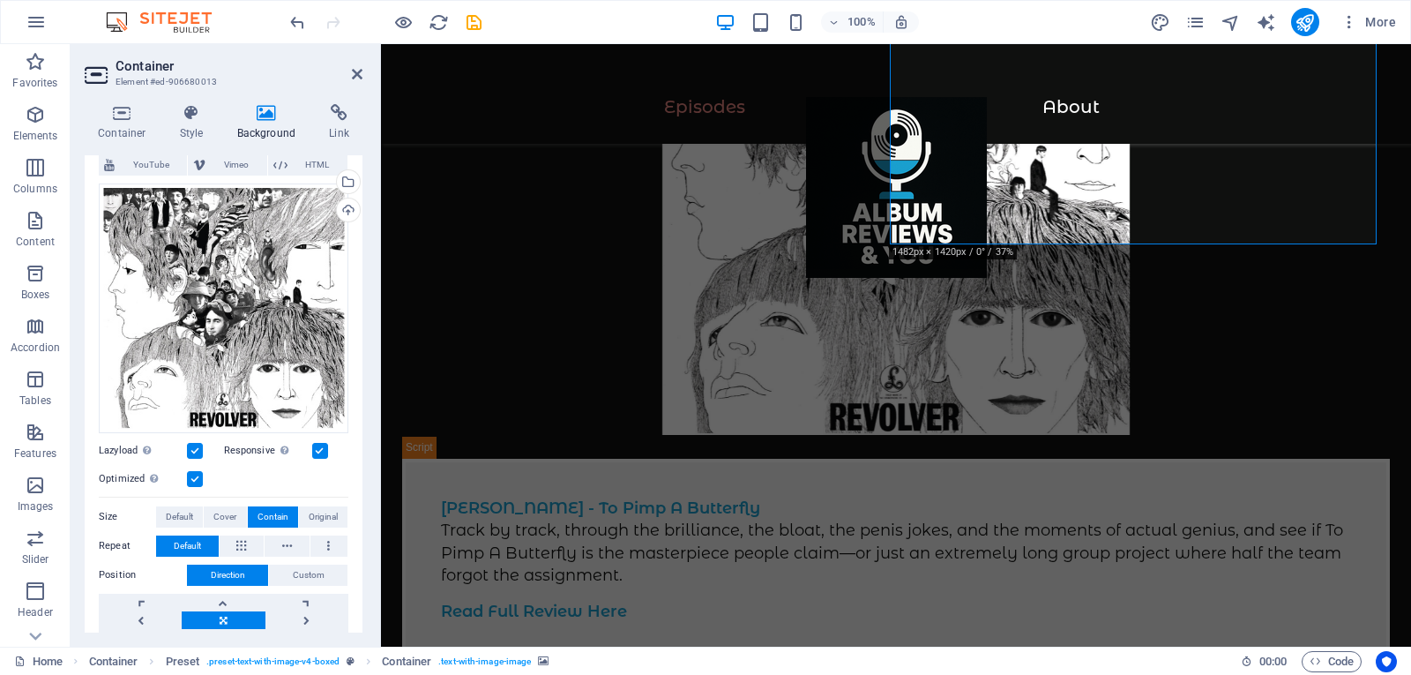
scroll to position [1147, 0]
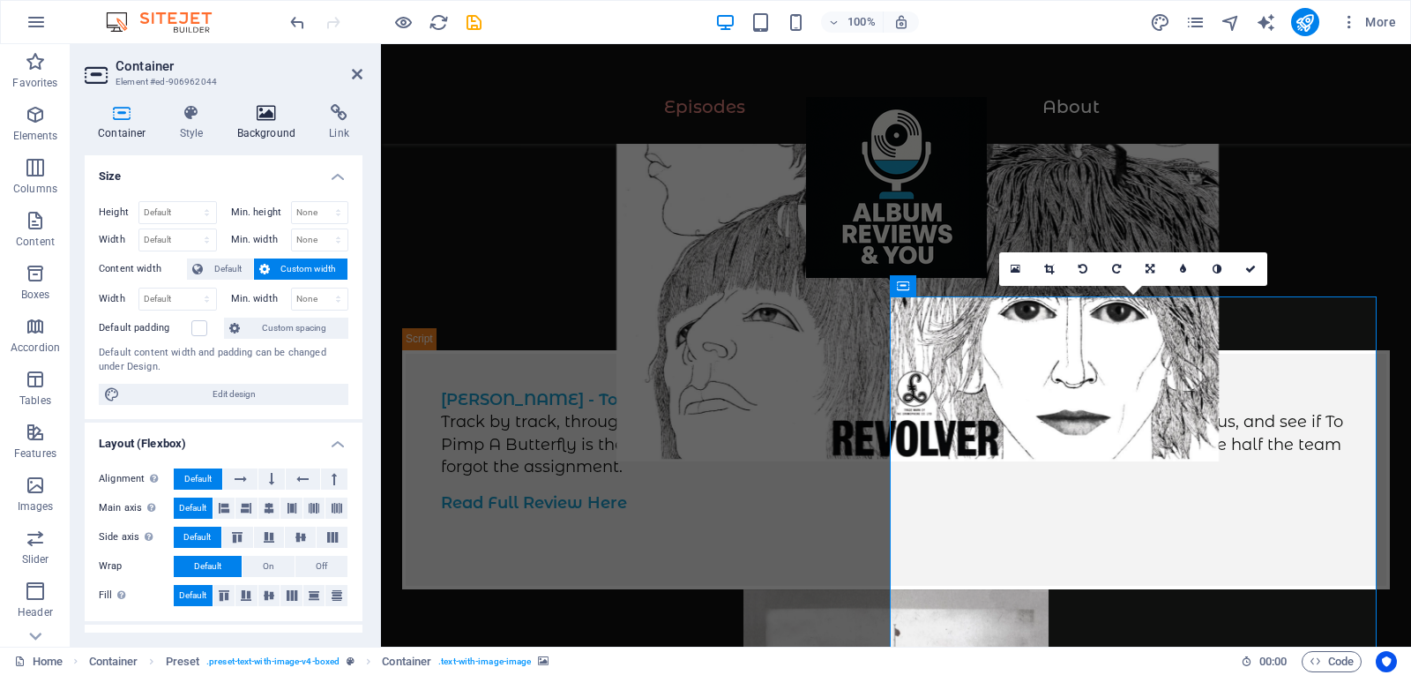
click at [257, 123] on h4 "Background" at bounding box center [270, 122] width 93 height 37
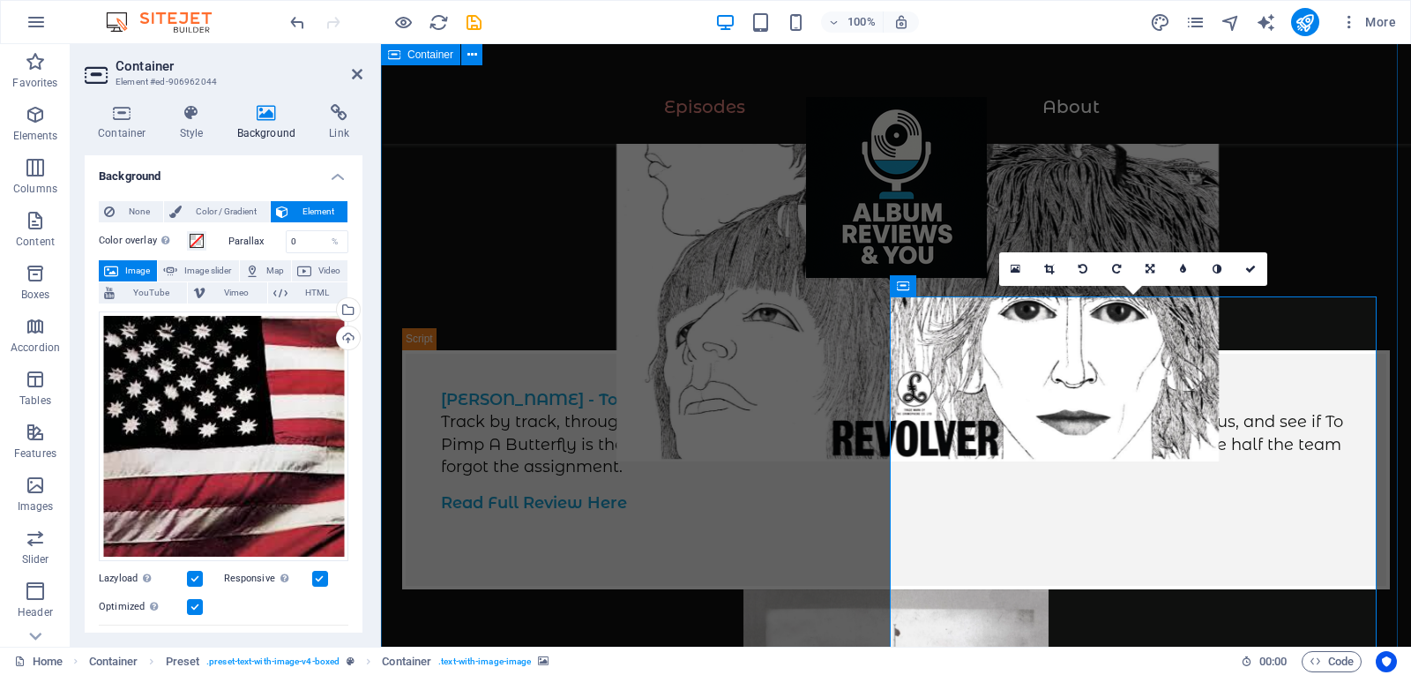
drag, startPoint x: 737, startPoint y: 371, endPoint x: 381, endPoint y: 385, distance: 356.6
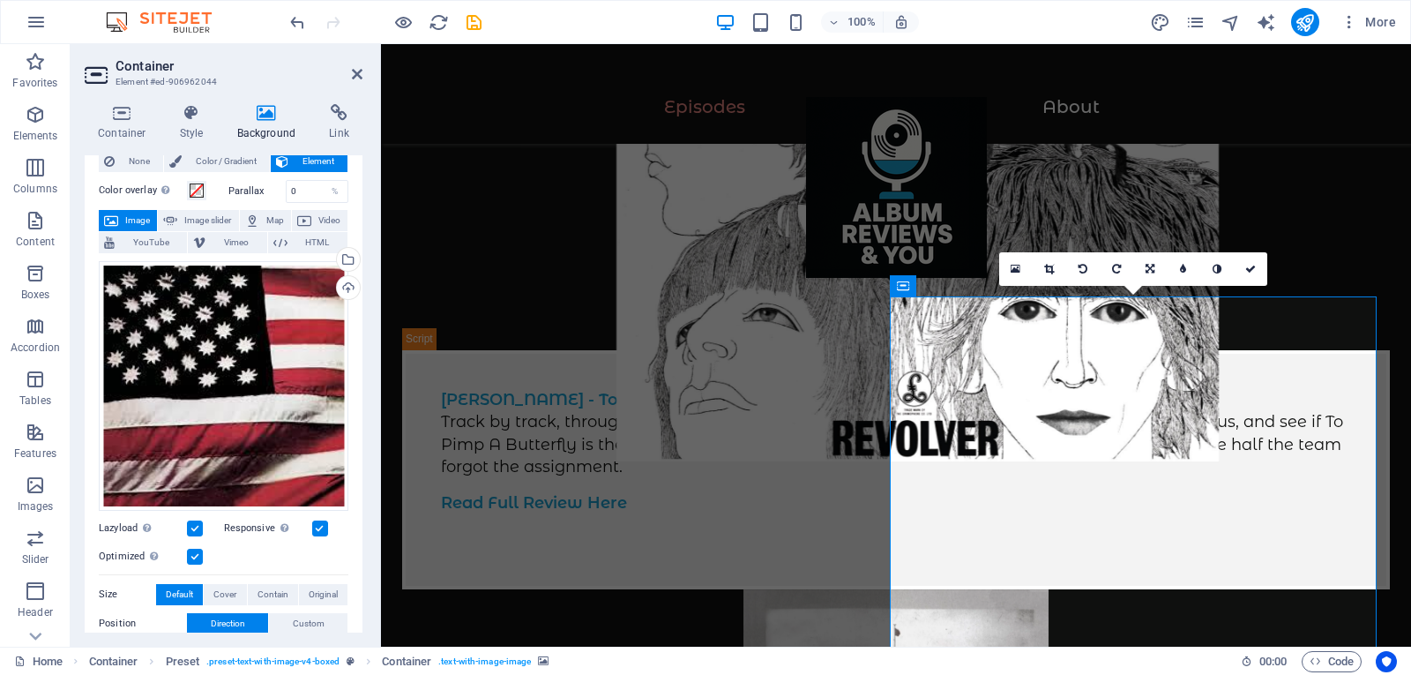
scroll to position [169, 0]
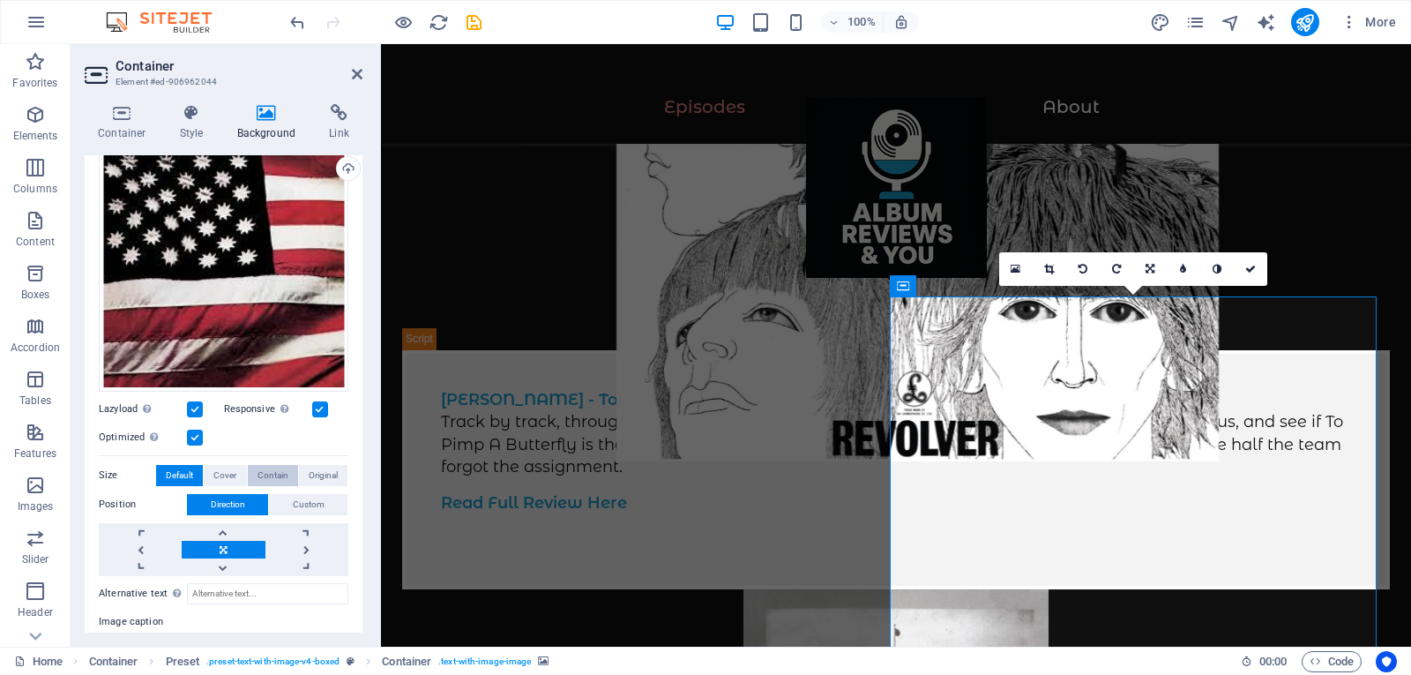
click at [271, 470] on span "Contain" at bounding box center [273, 475] width 31 height 21
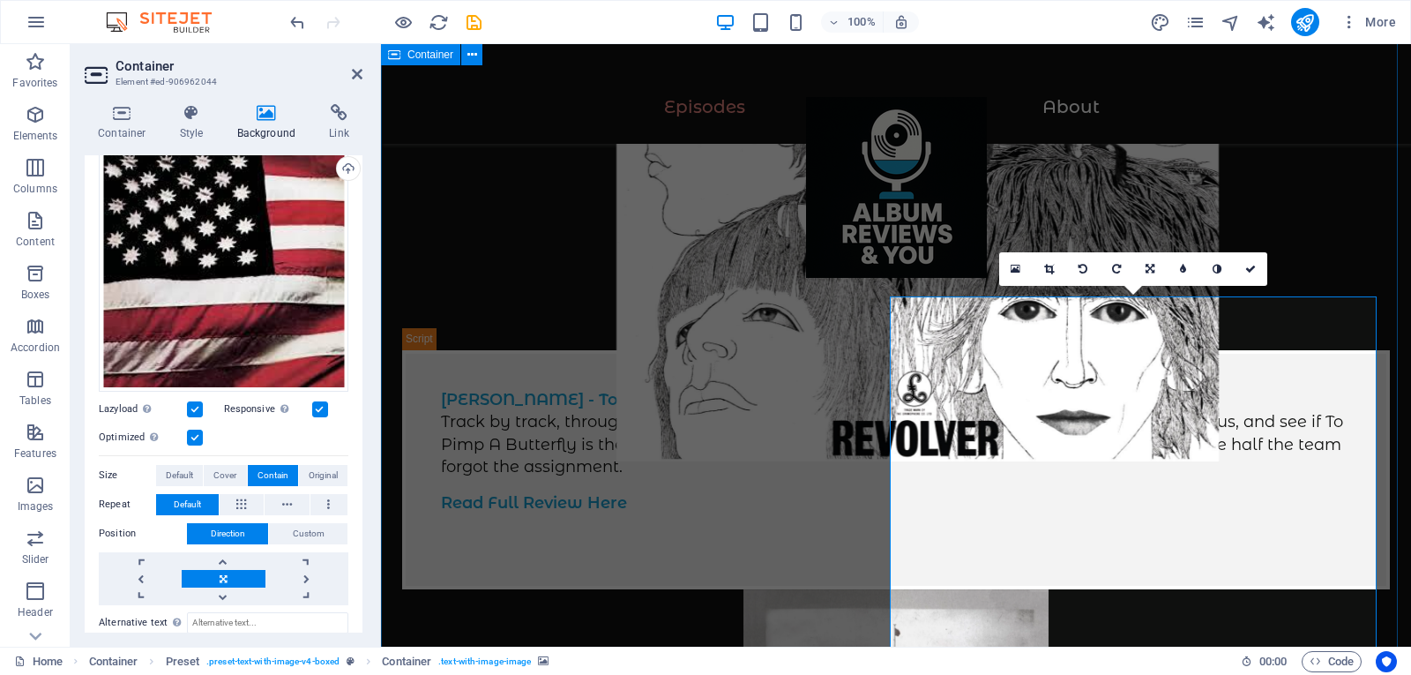
click at [1331, 249] on figure at bounding box center [1277, 389] width 1030 height 602
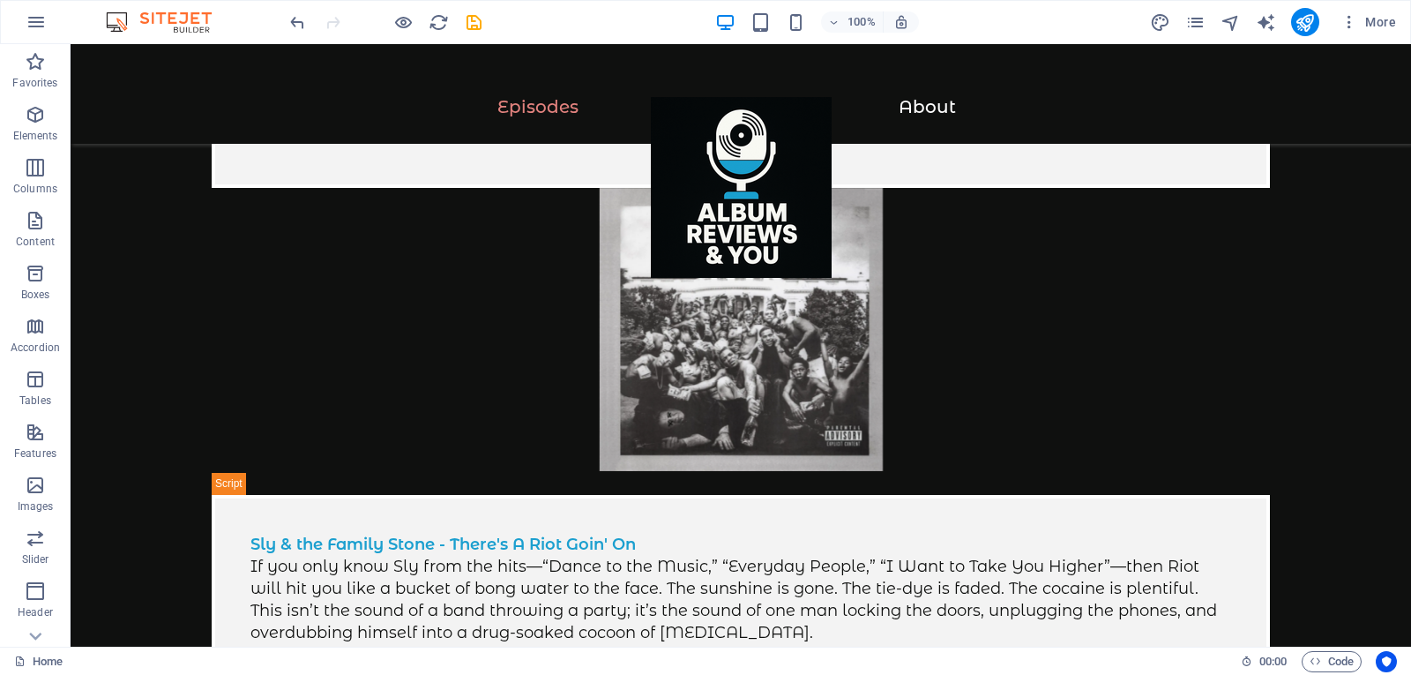
scroll to position [0, 0]
